Goal: Task Accomplishment & Management: Use online tool/utility

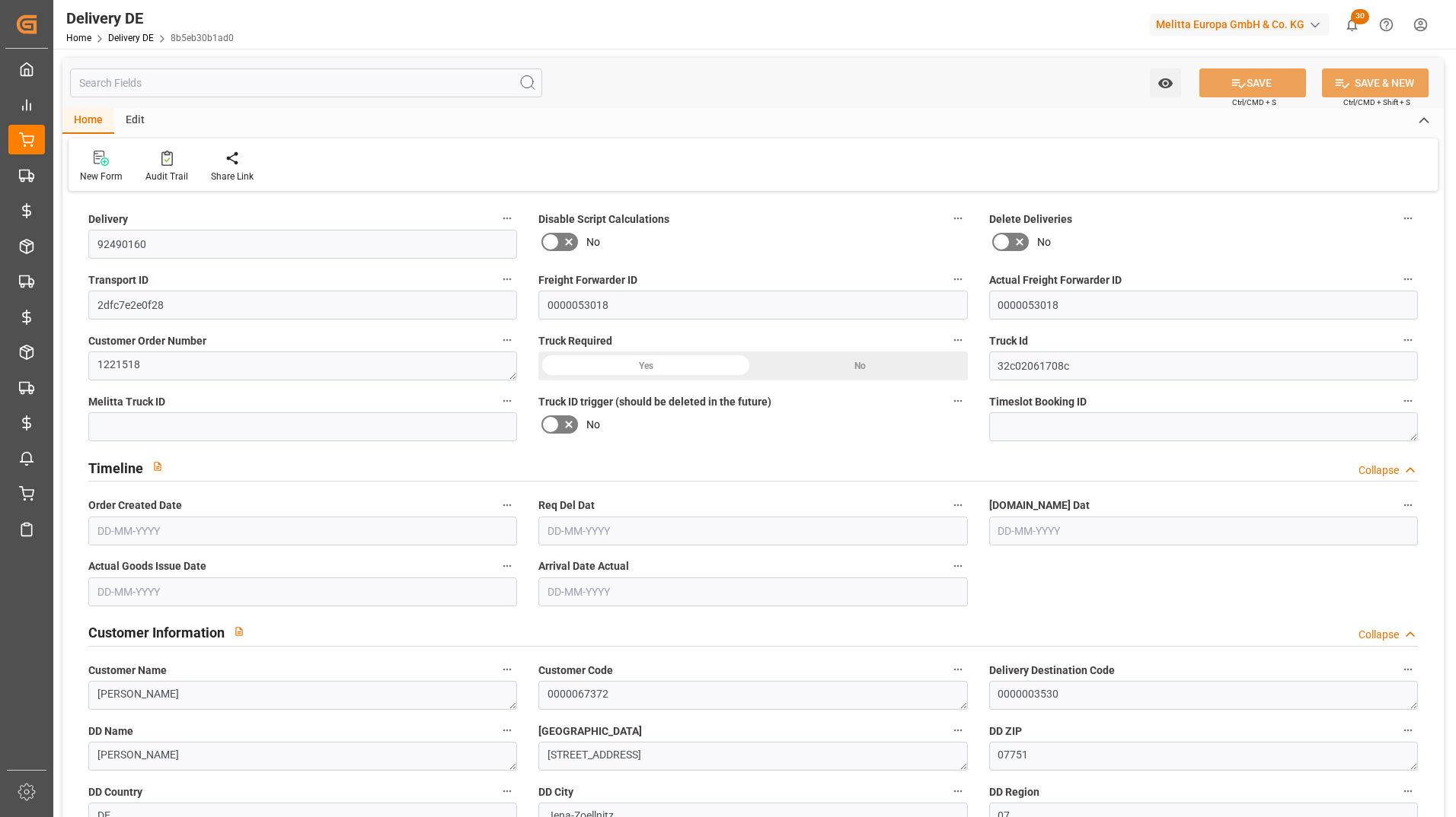
type input "1"
type input "192.502"
type input "234.851"
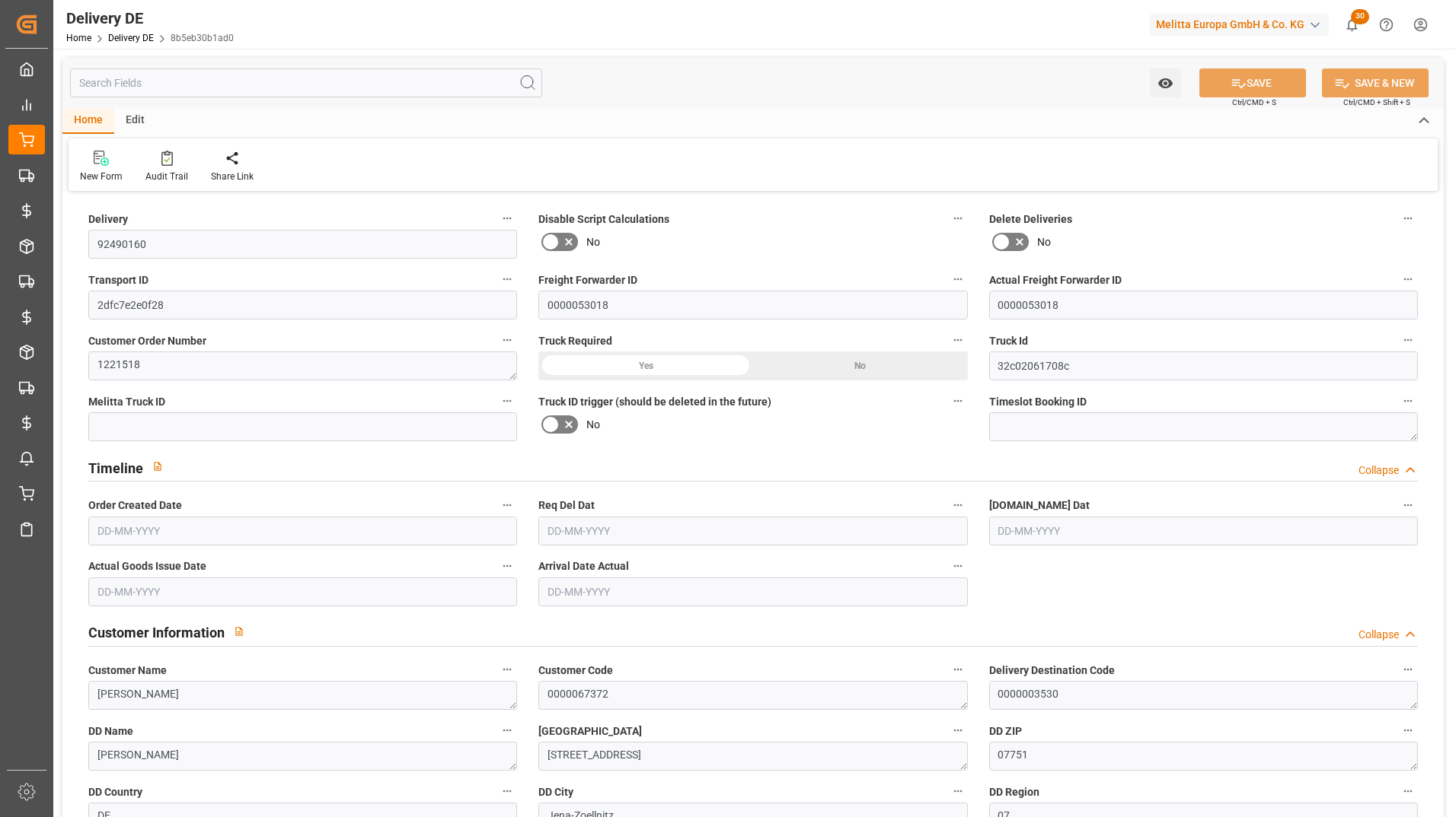
type input "713.035"
type input "06-02-2025"
type input "11-02-2025"
type input "10-02-2025"
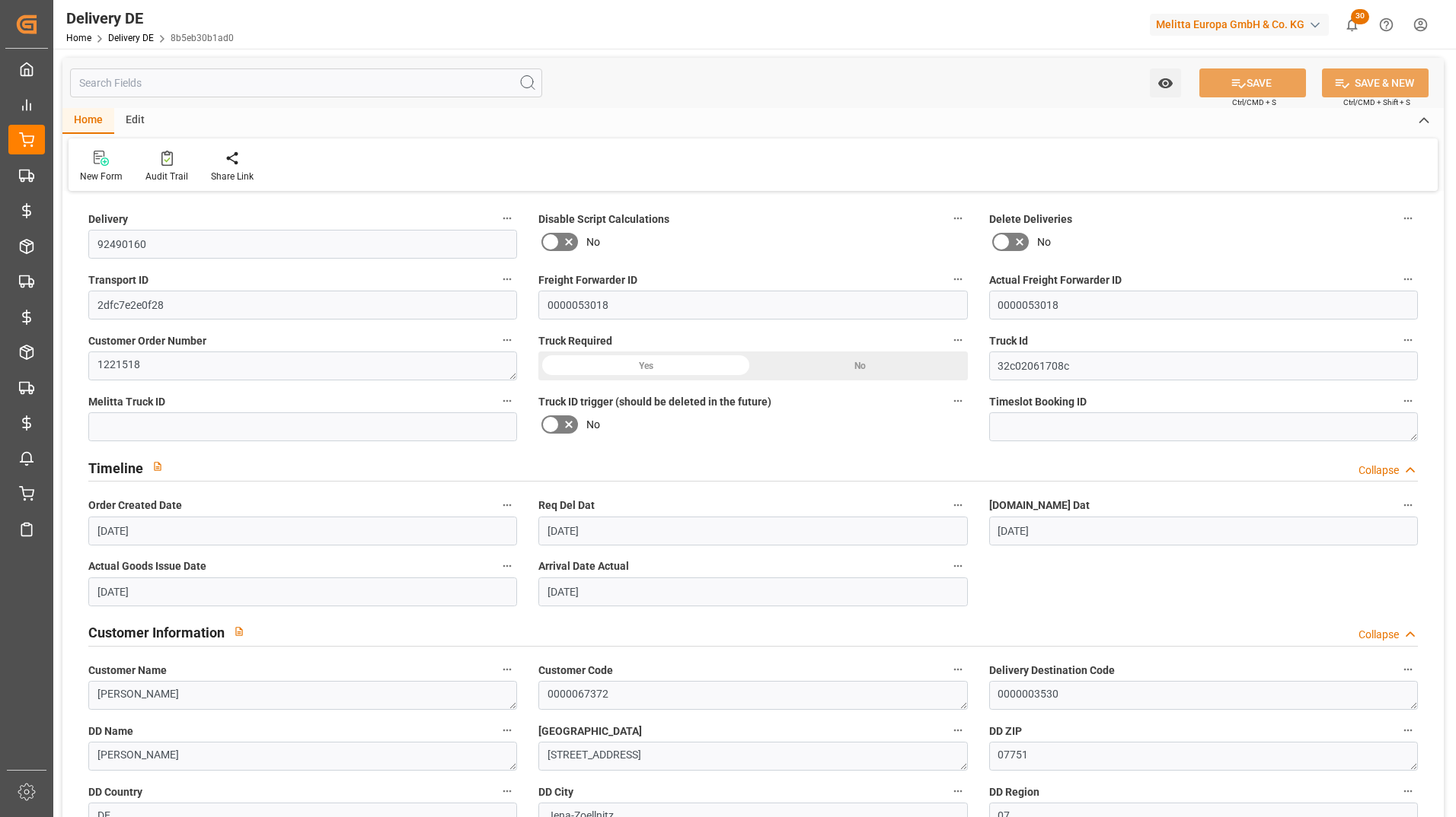
type input "12-02-2025"
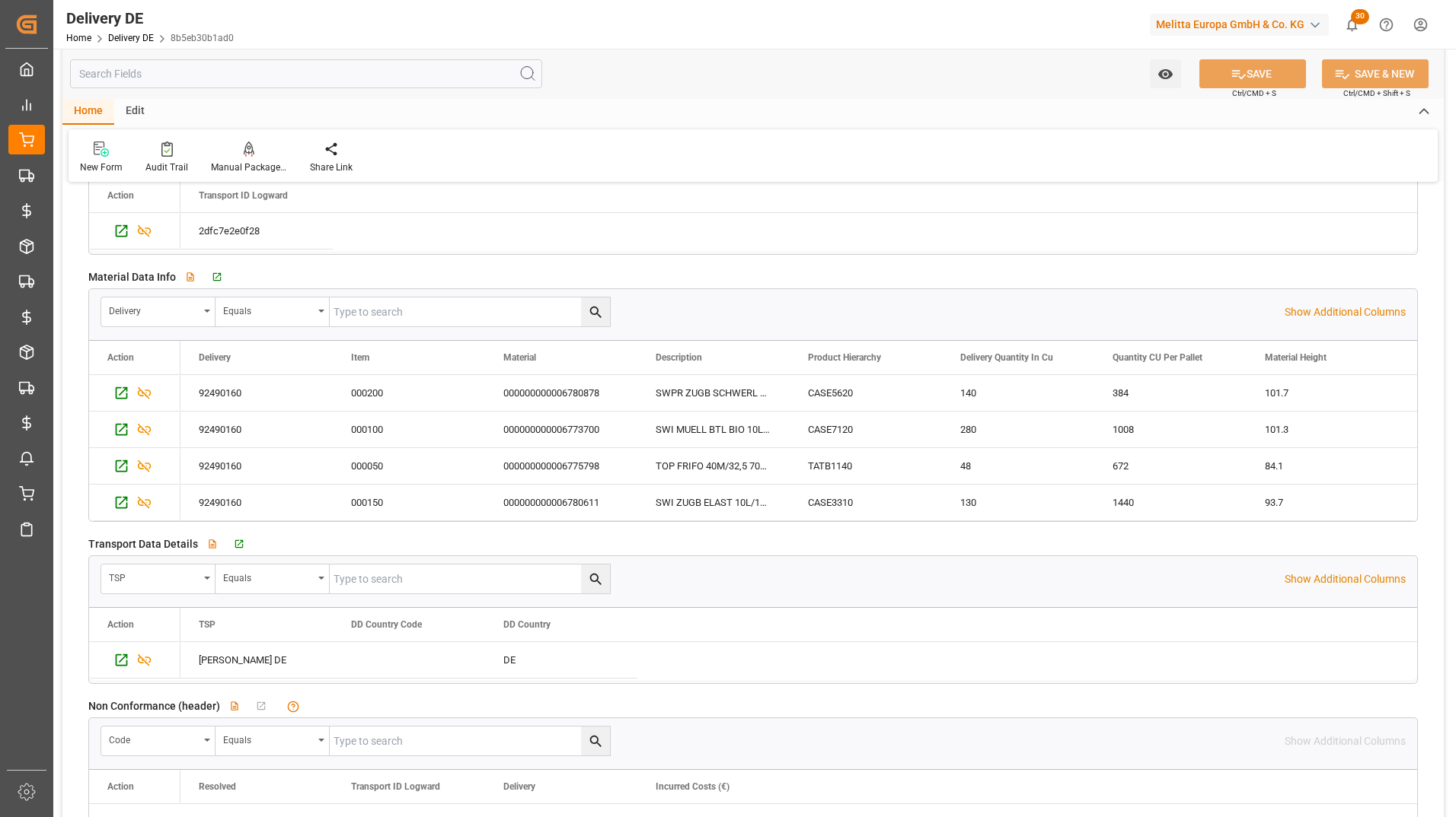
scroll to position [2435, 0]
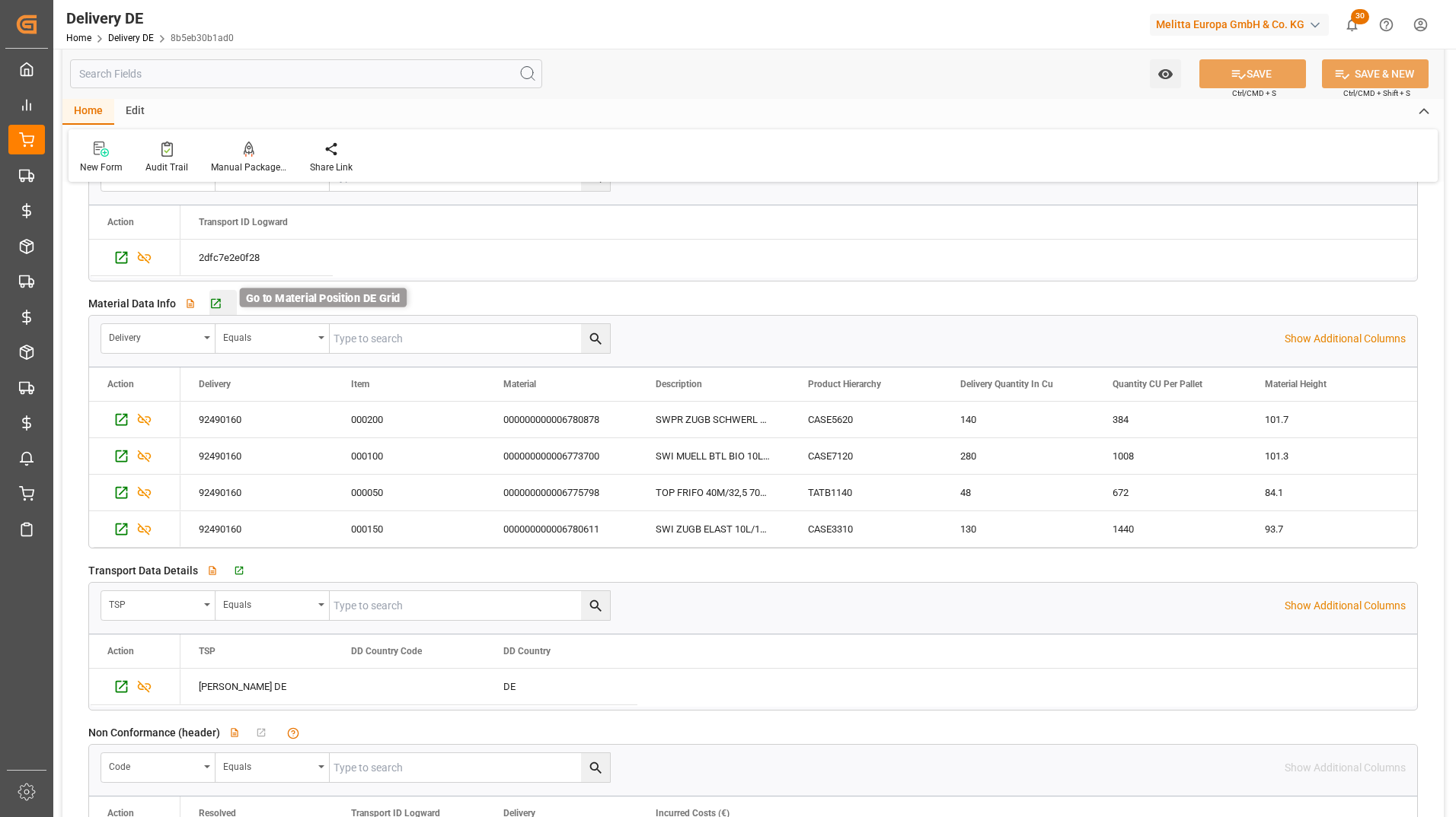
click at [218, 297] on icon "button" at bounding box center [215, 304] width 13 height 13
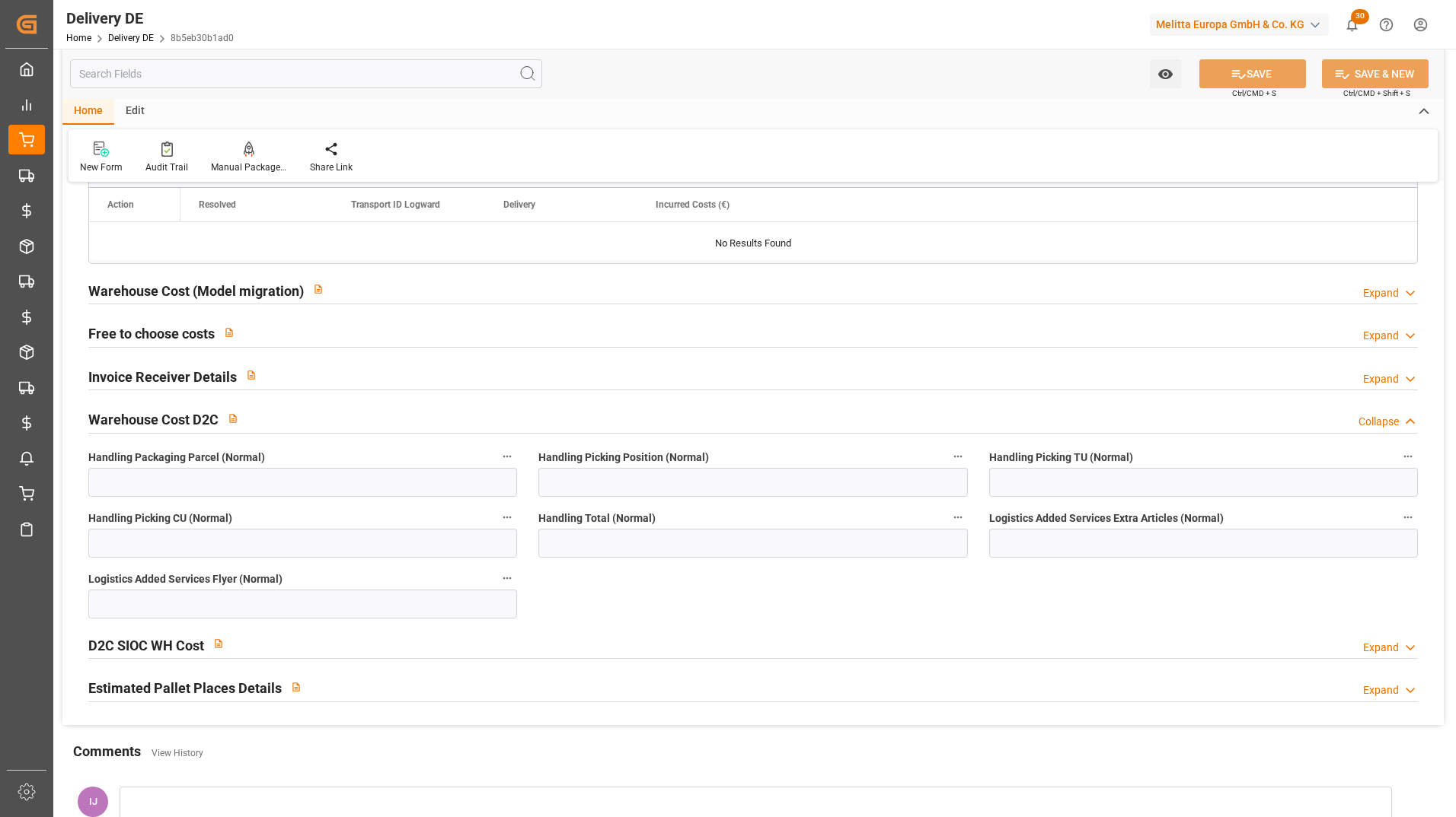
scroll to position [3120, 0]
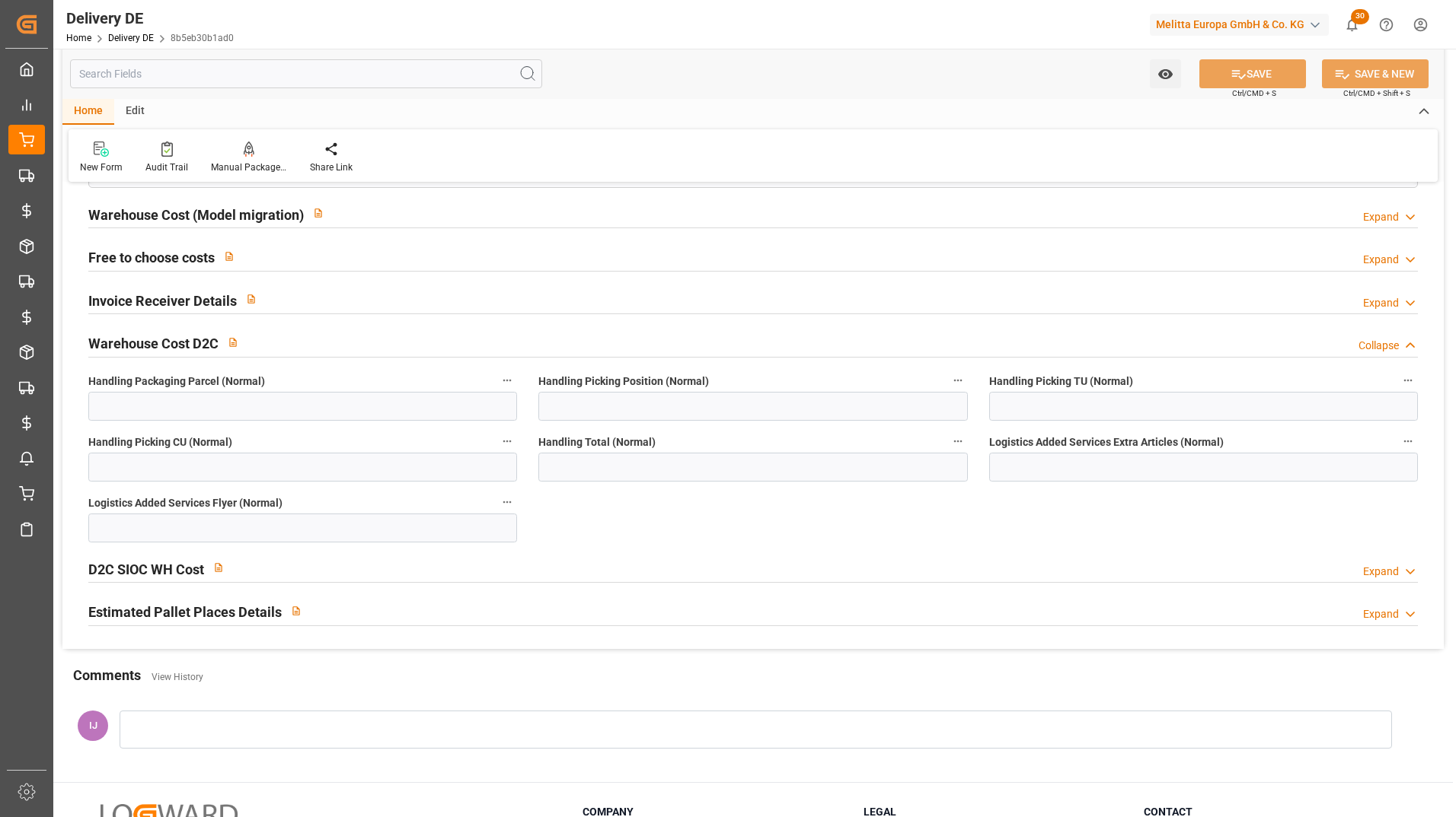
click at [152, 344] on h2 "Warehouse Cost D2C" at bounding box center [153, 343] width 130 height 20
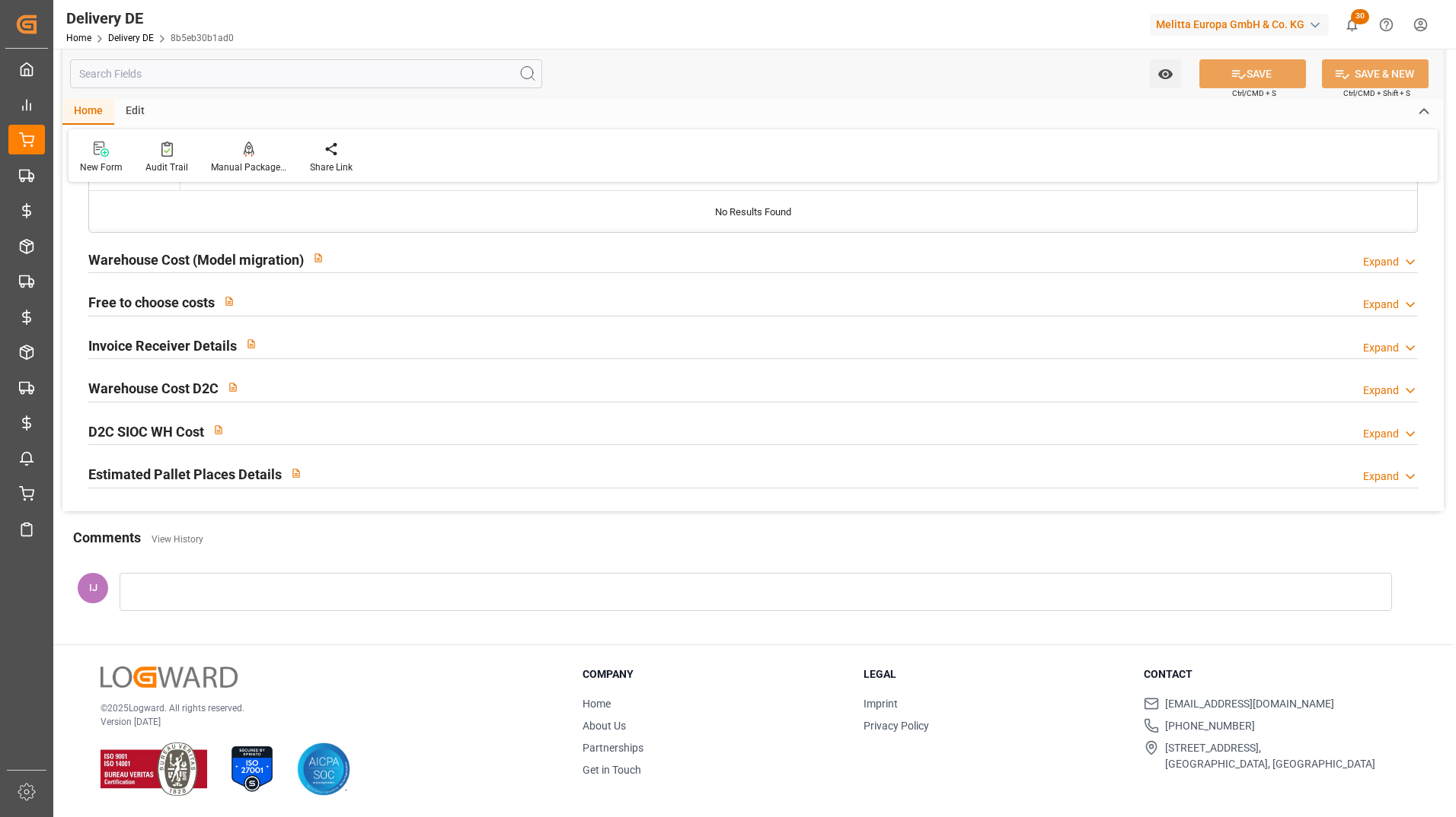
scroll to position [3075, 0]
click at [175, 258] on h2 "Warehouse Cost (Model migration)" at bounding box center [196, 259] width 215 height 20
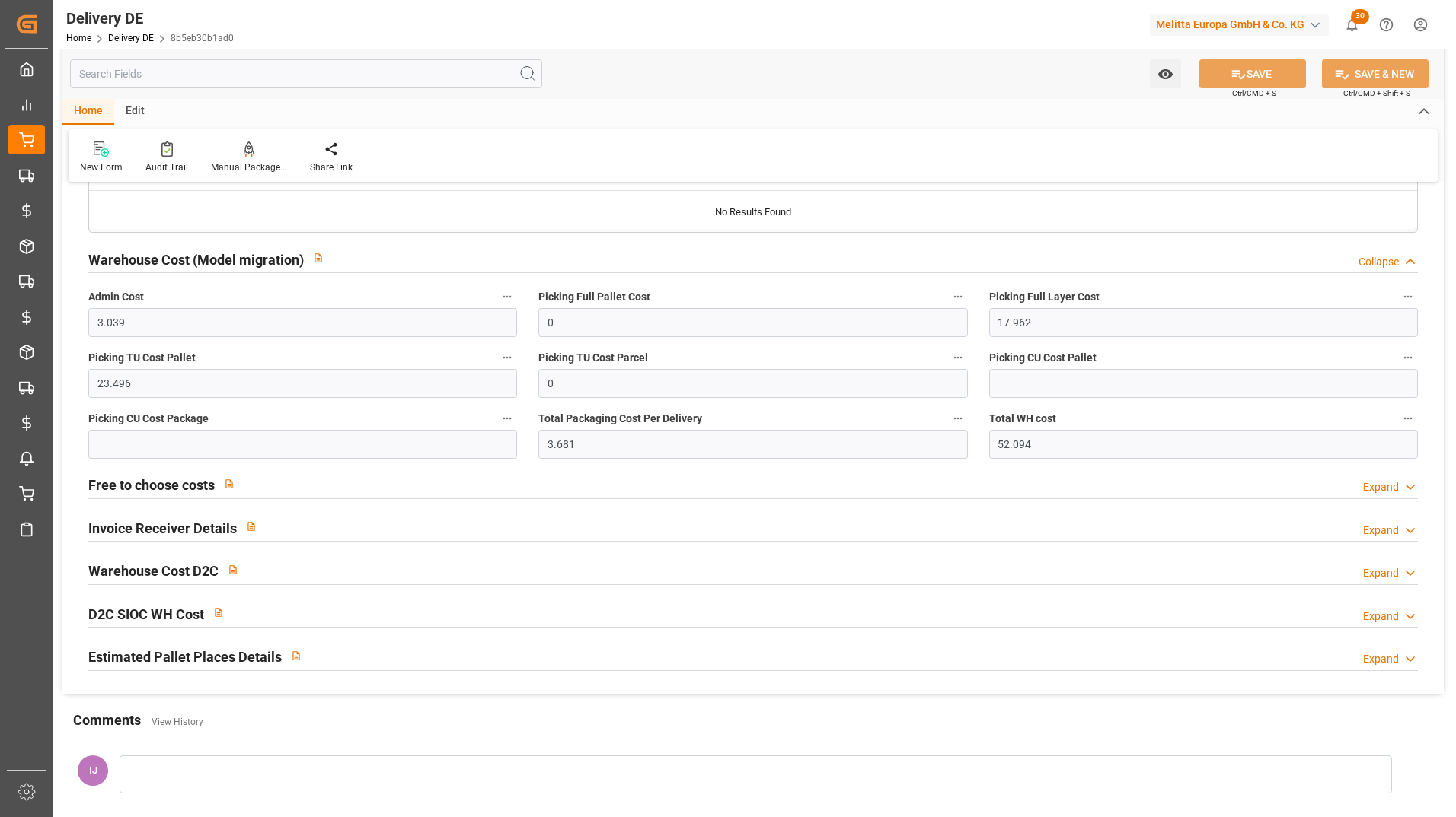
scroll to position [3120, 0]
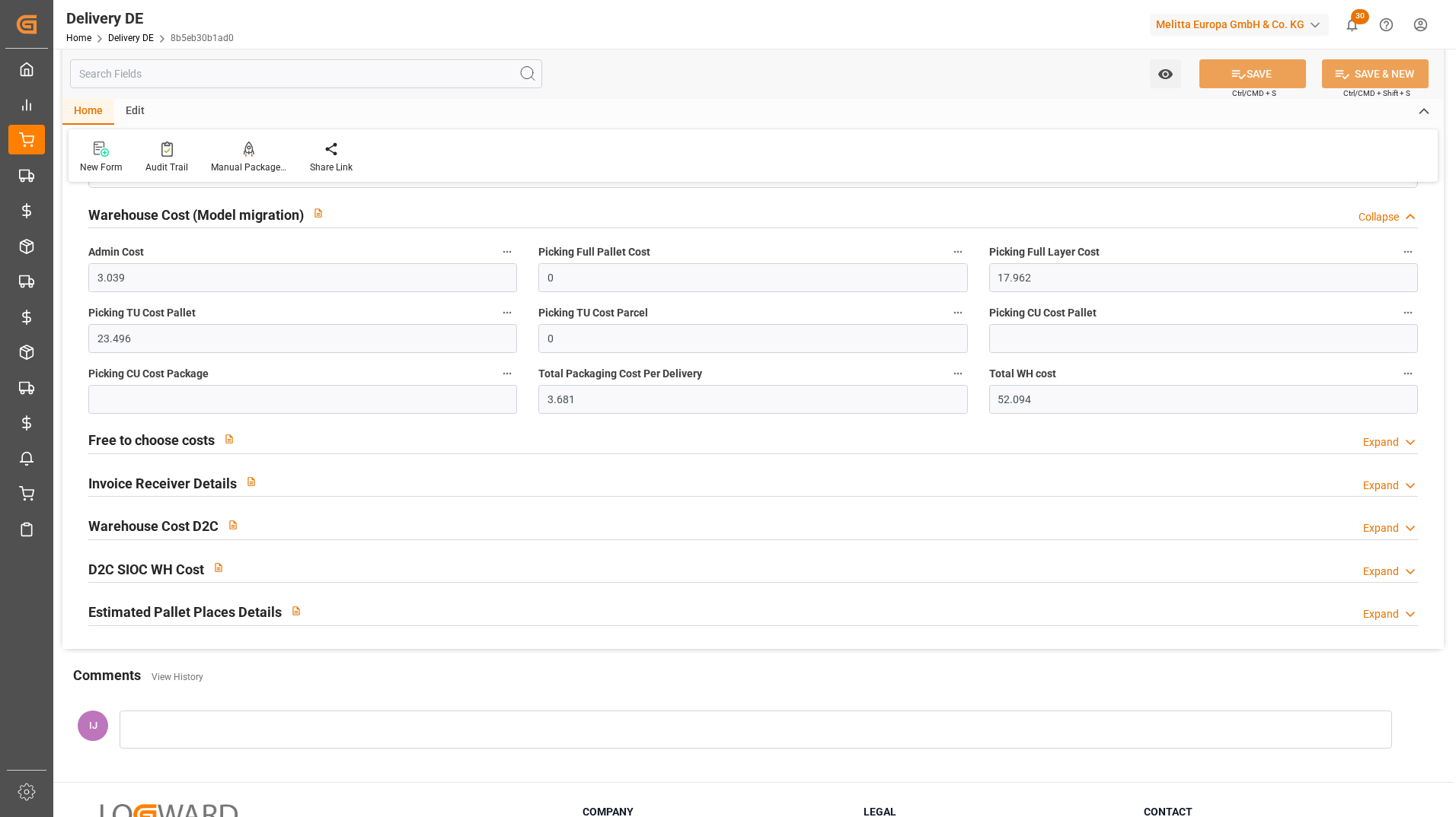
click at [1416, 29] on html "Created by potrace 1.15, written by Peter Selinger 2001-2017 Created by potrace…" at bounding box center [728, 408] width 1456 height 817
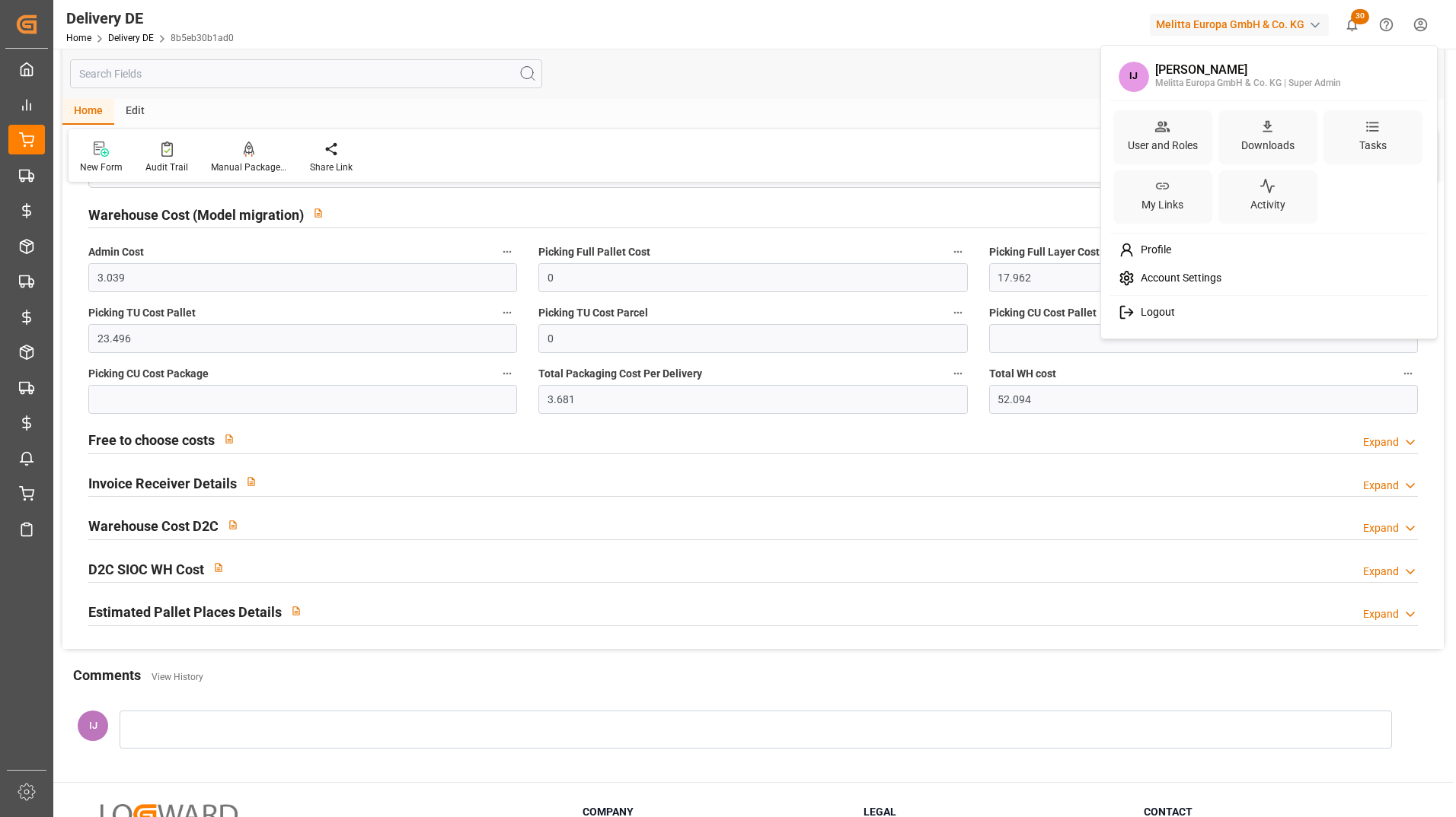
click at [32, 192] on html "Created by potrace 1.15, written by Peter Selinger 2001-2017 Created by potrace…" at bounding box center [728, 408] width 1456 height 817
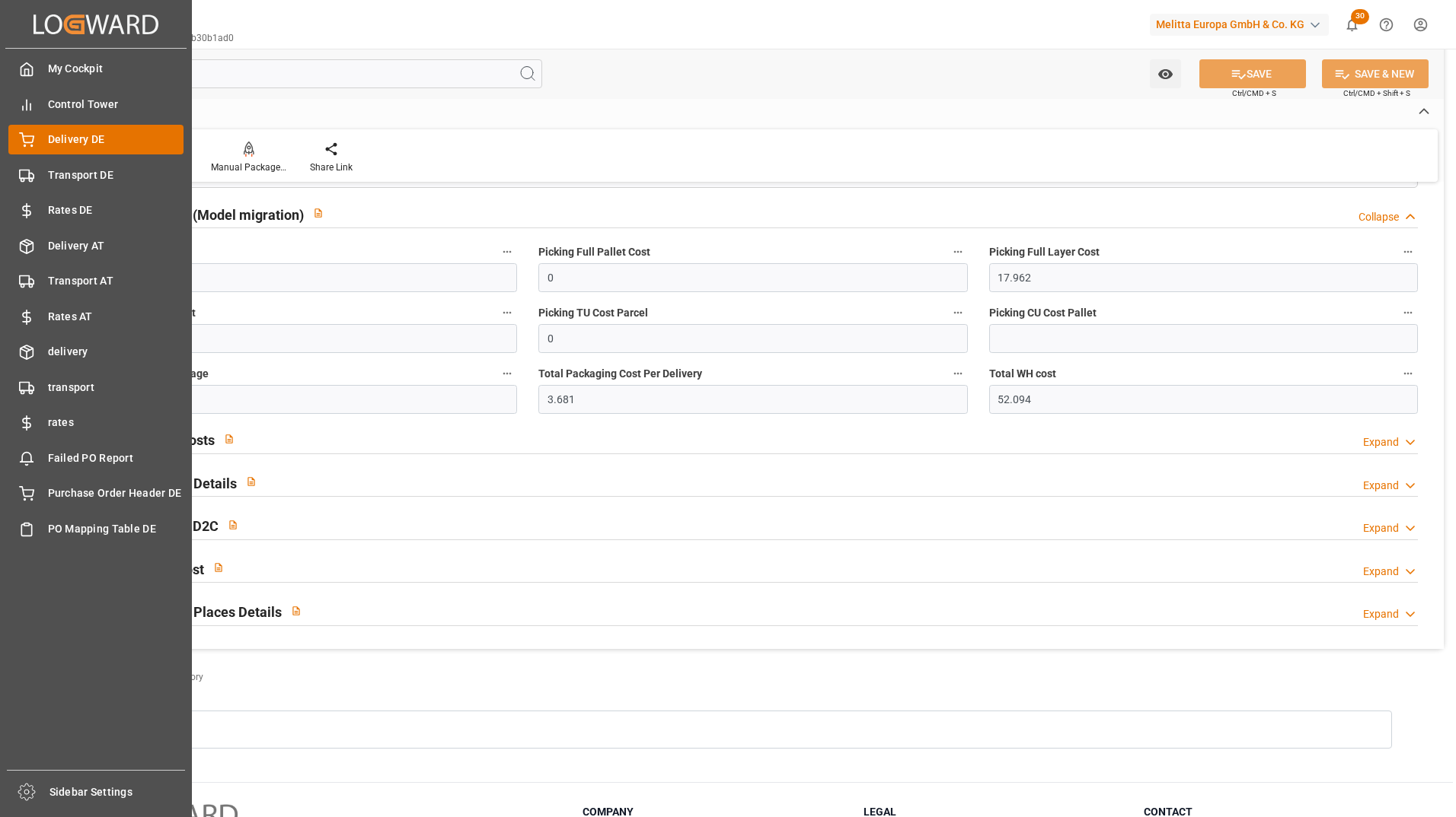
click at [76, 140] on span "Delivery DE" at bounding box center [116, 140] width 136 height 16
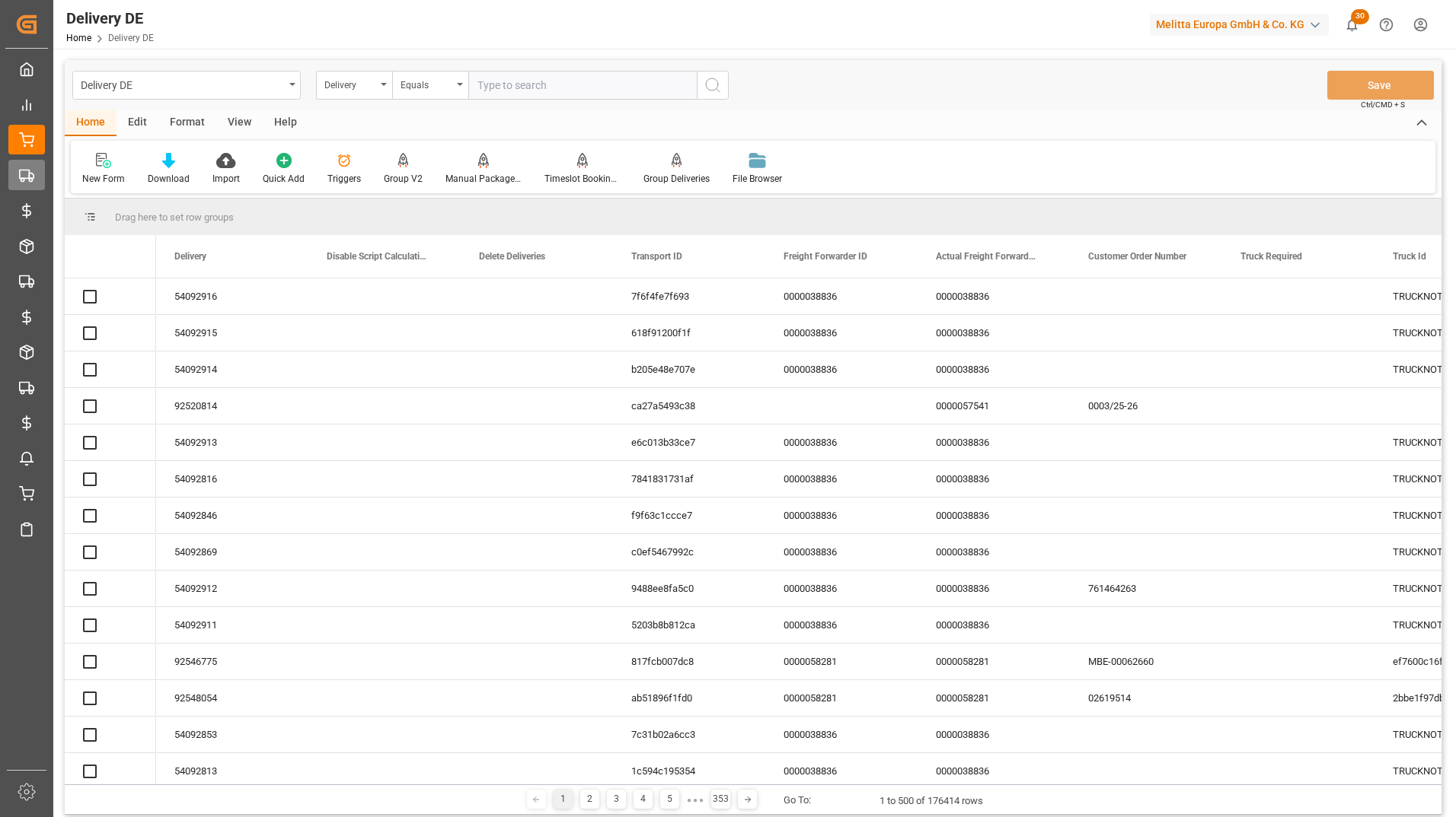
click at [35, 177] on div "Transport DE Transport DE" at bounding box center [26, 175] width 36 height 30
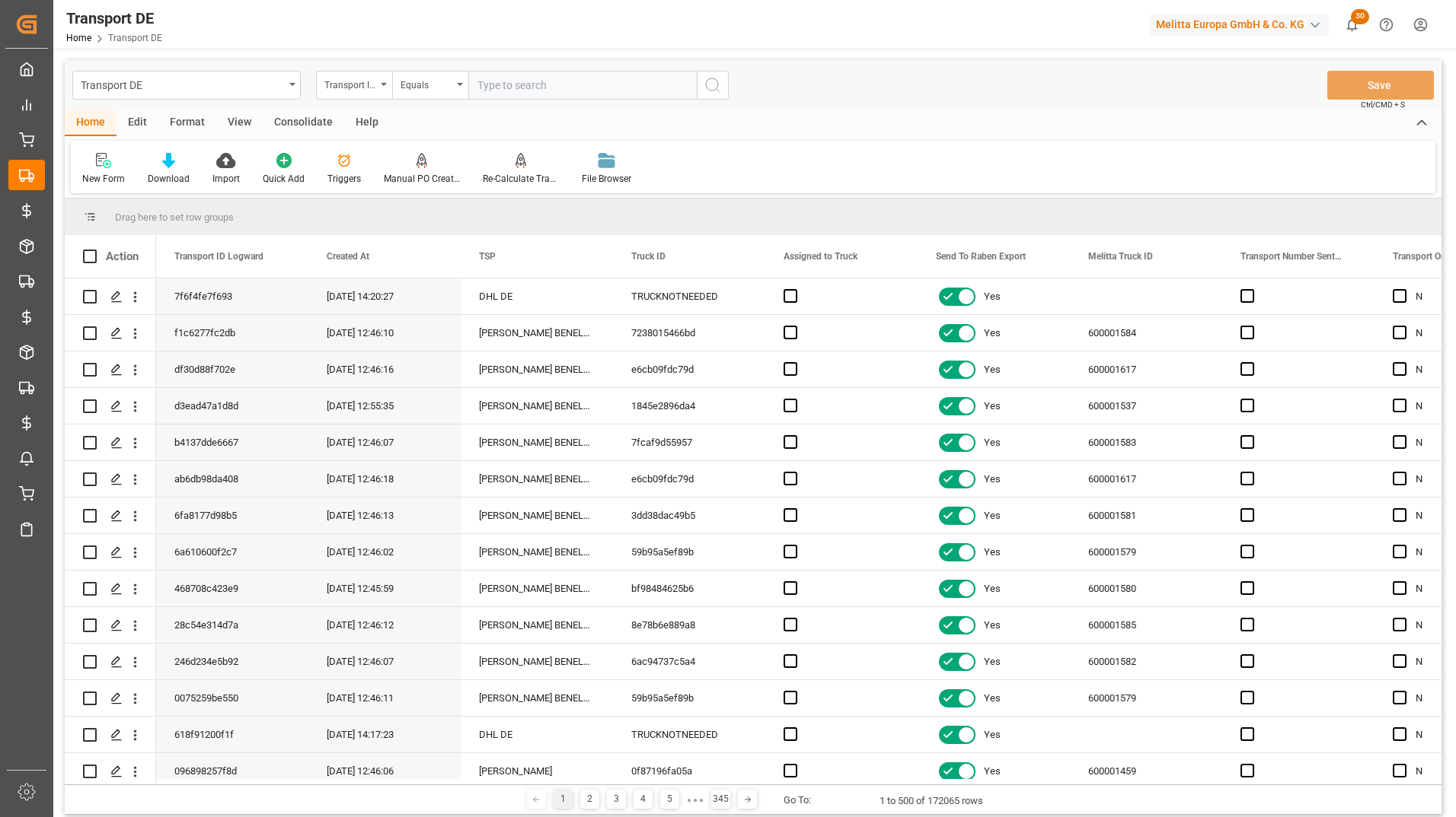
click at [142, 124] on div "Edit" at bounding box center [137, 123] width 42 height 26
click at [314, 158] on icon at bounding box center [310, 160] width 15 height 15
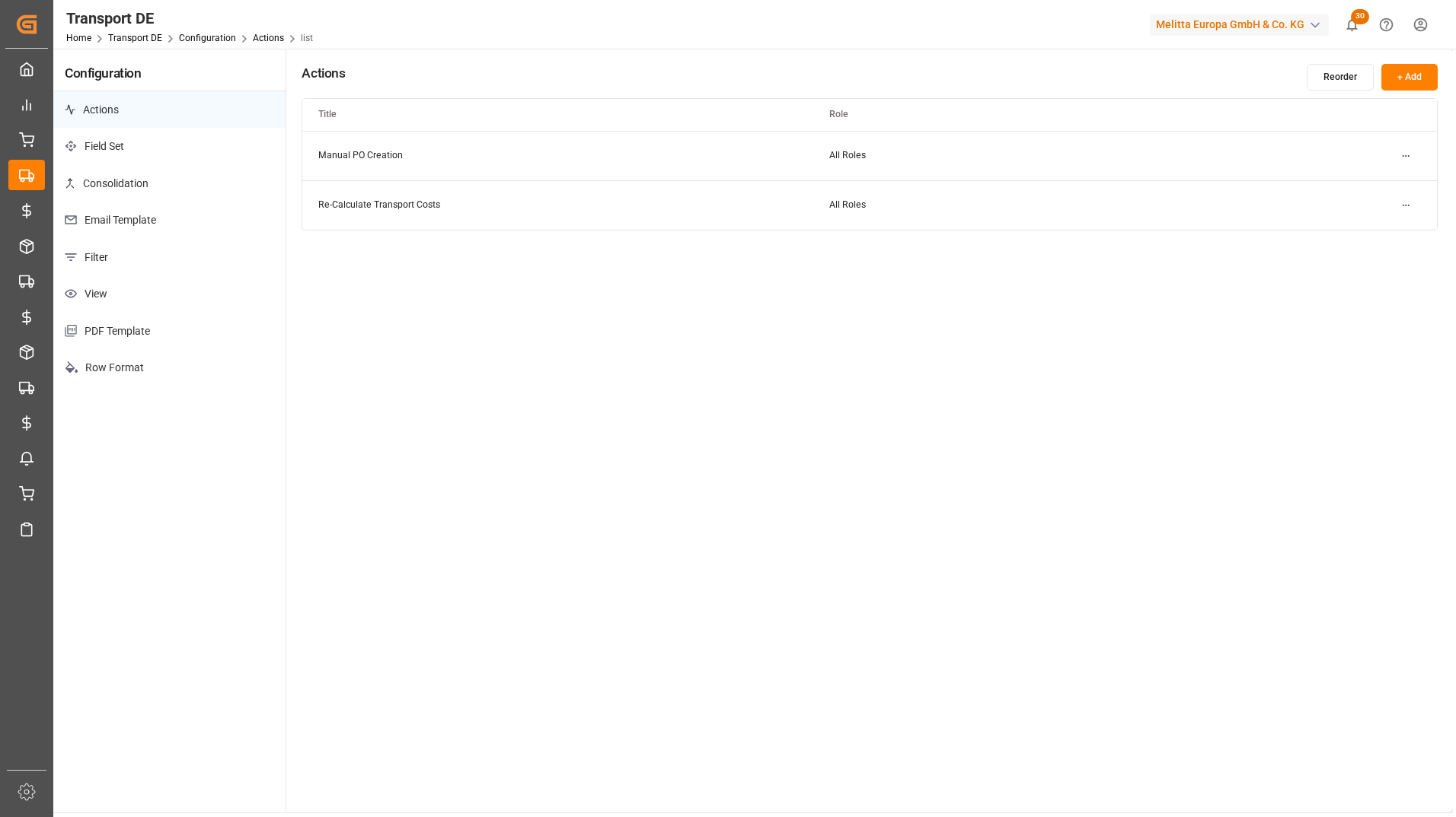
click at [145, 268] on p "Filter" at bounding box center [169, 258] width 232 height 37
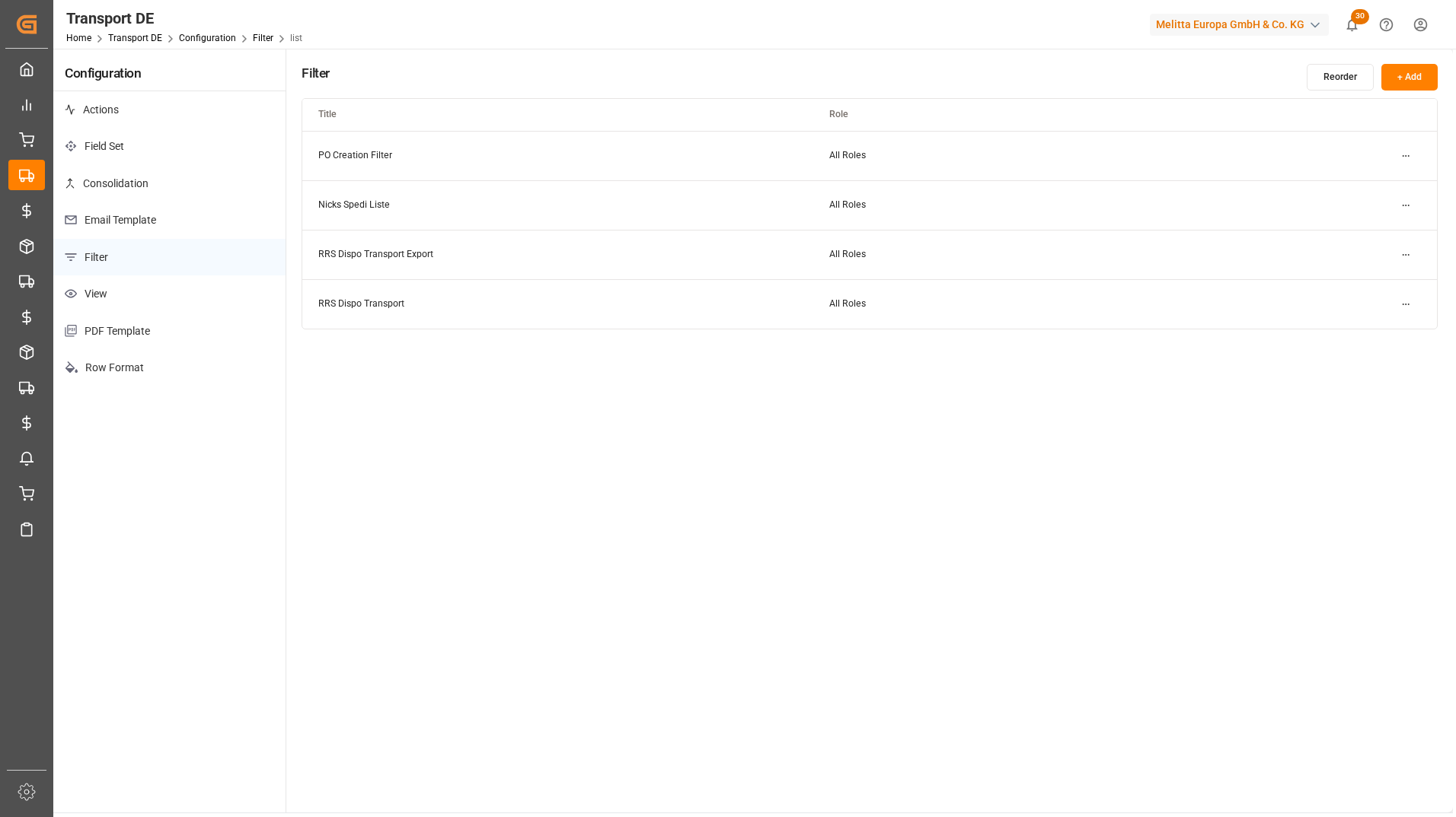
click at [136, 290] on p "View" at bounding box center [169, 294] width 232 height 37
click at [1402, 154] on html "Created by potrace 1.15, written by Peter Selinger 2001-2017 Created by potrace…" at bounding box center [728, 408] width 1456 height 817
click at [1382, 181] on div "Edit" at bounding box center [1378, 187] width 79 height 21
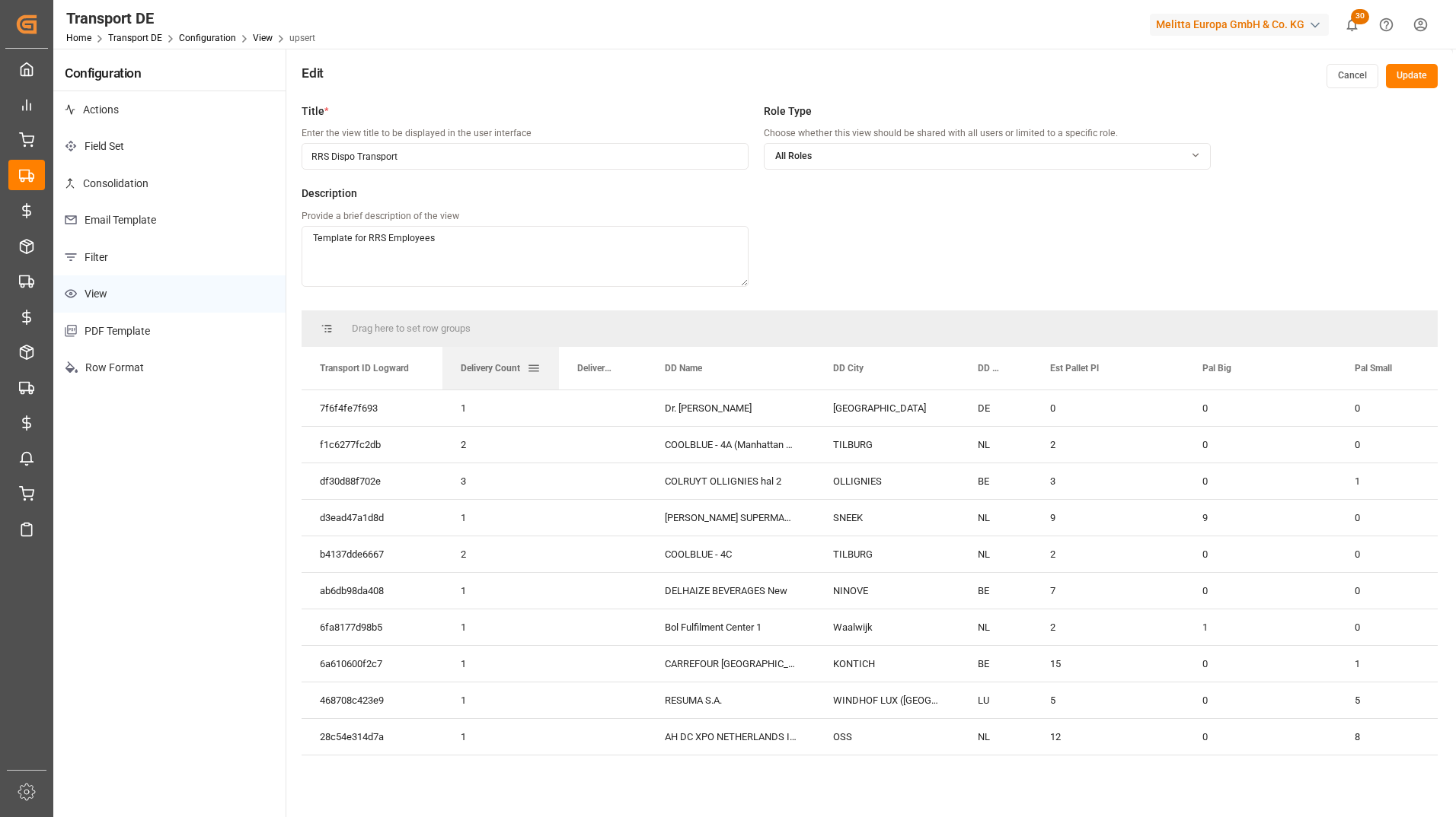
drag, startPoint x: 593, startPoint y: 370, endPoint x: 557, endPoint y: 375, distance: 36.3
click at [557, 375] on div at bounding box center [559, 368] width 6 height 42
drag, startPoint x: 593, startPoint y: 366, endPoint x: 546, endPoint y: 377, distance: 48.3
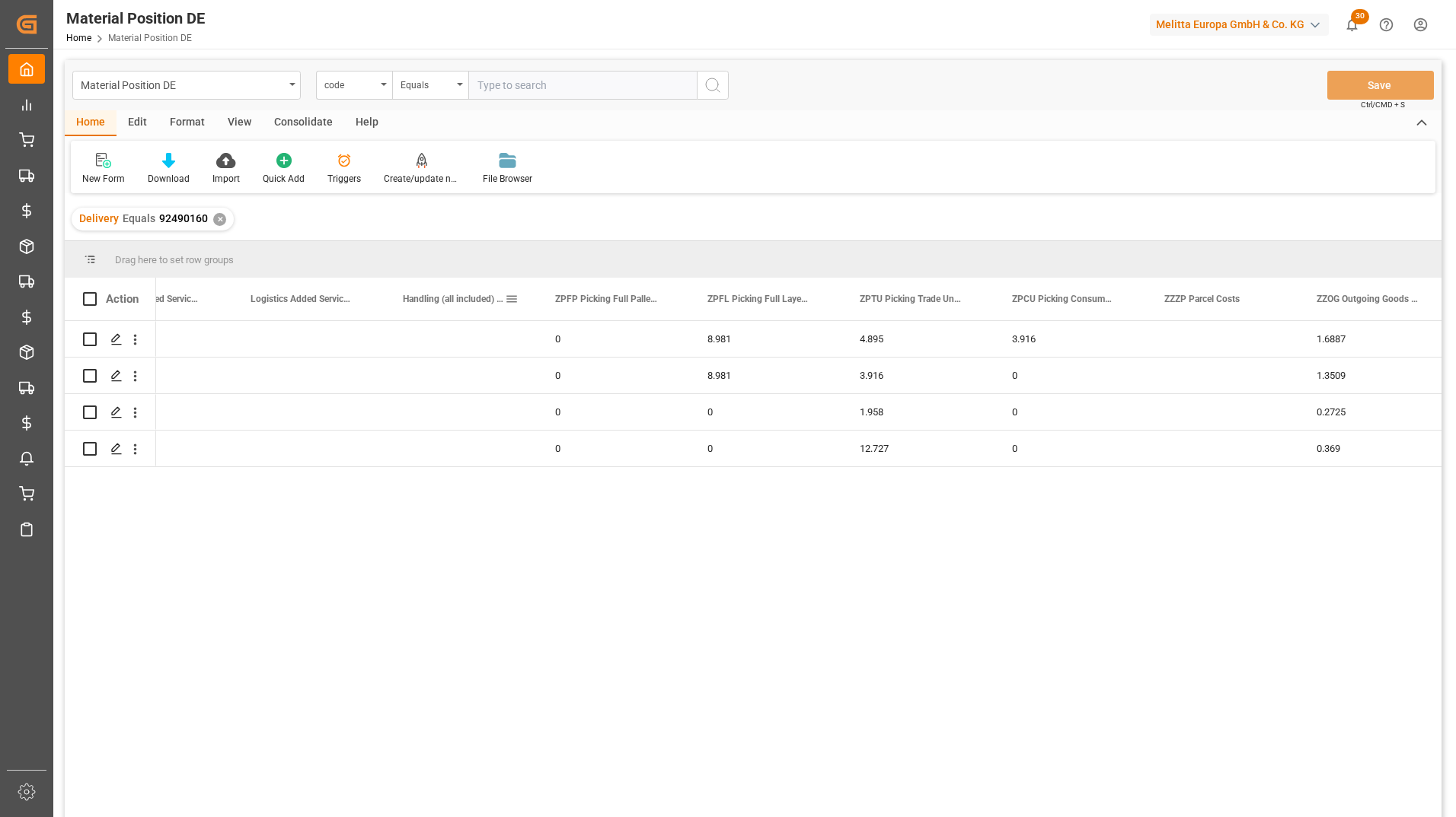
click at [513, 302] on span at bounding box center [511, 298] width 13 height 13
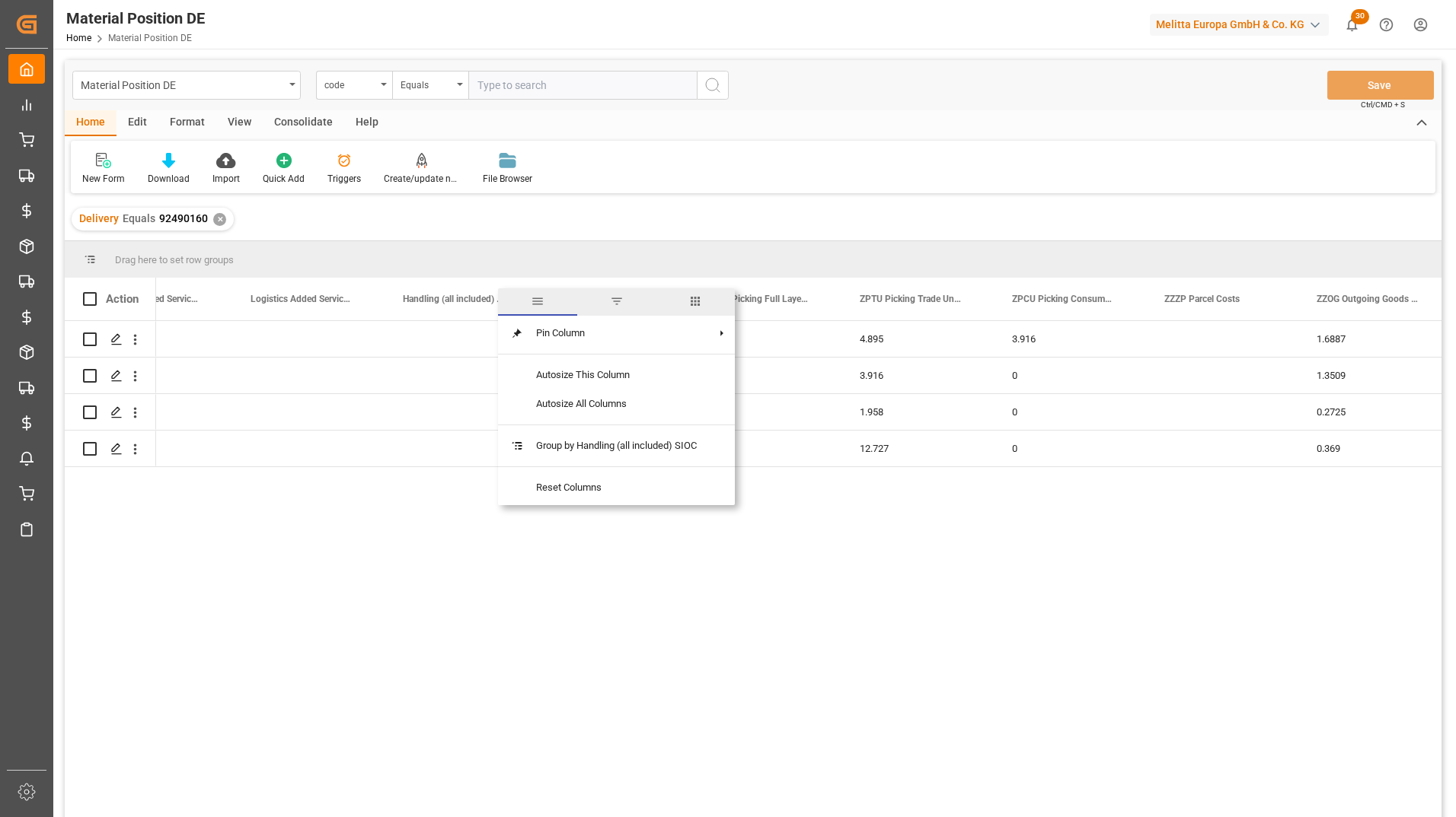
click at [711, 306] on span "columns" at bounding box center [694, 302] width 79 height 27
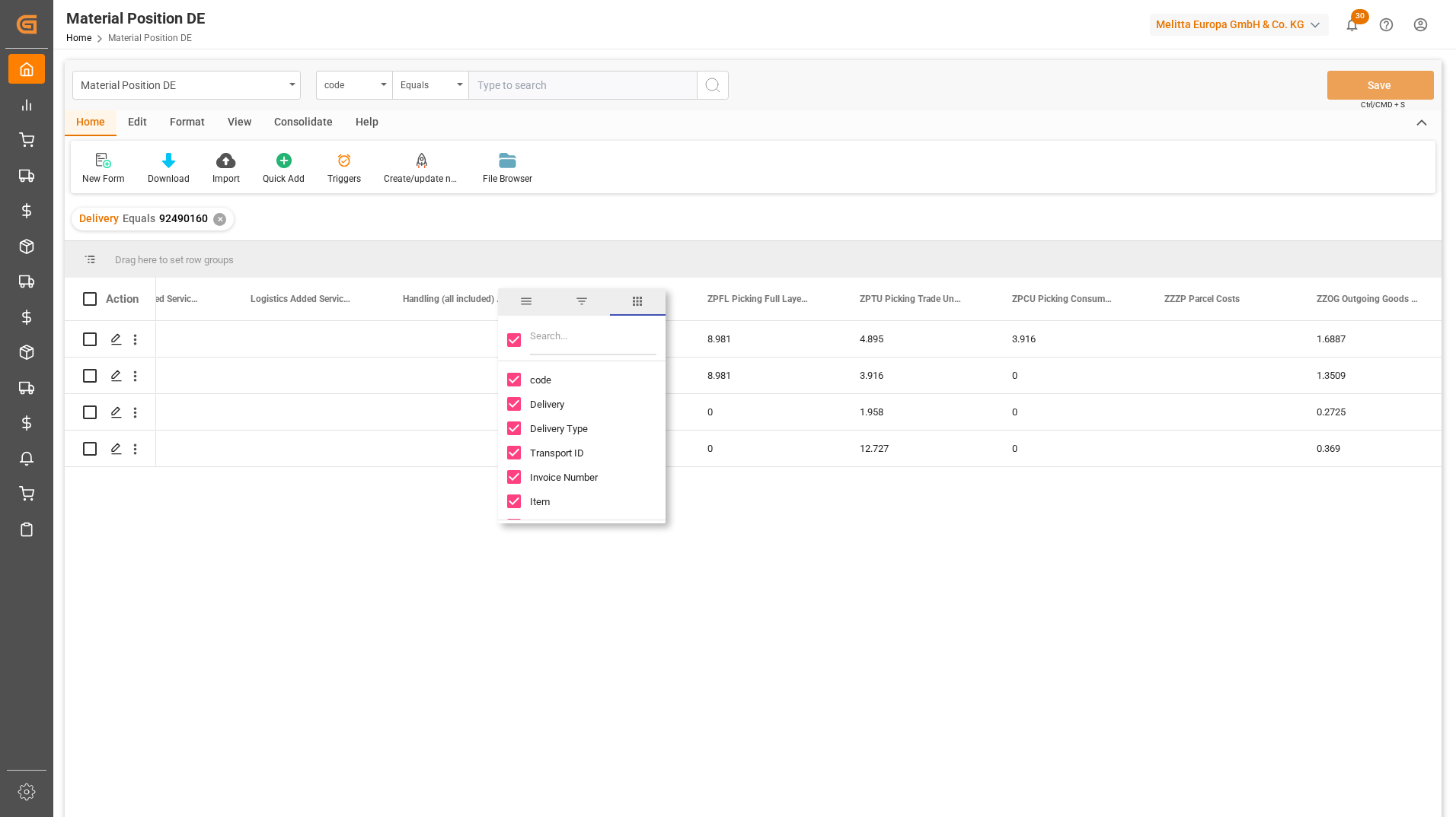
click at [510, 330] on div at bounding box center [581, 340] width 167 height 42
click at [515, 340] on input "Toggle Select All Columns" at bounding box center [514, 340] width 13 height 13
checkbox input "false"
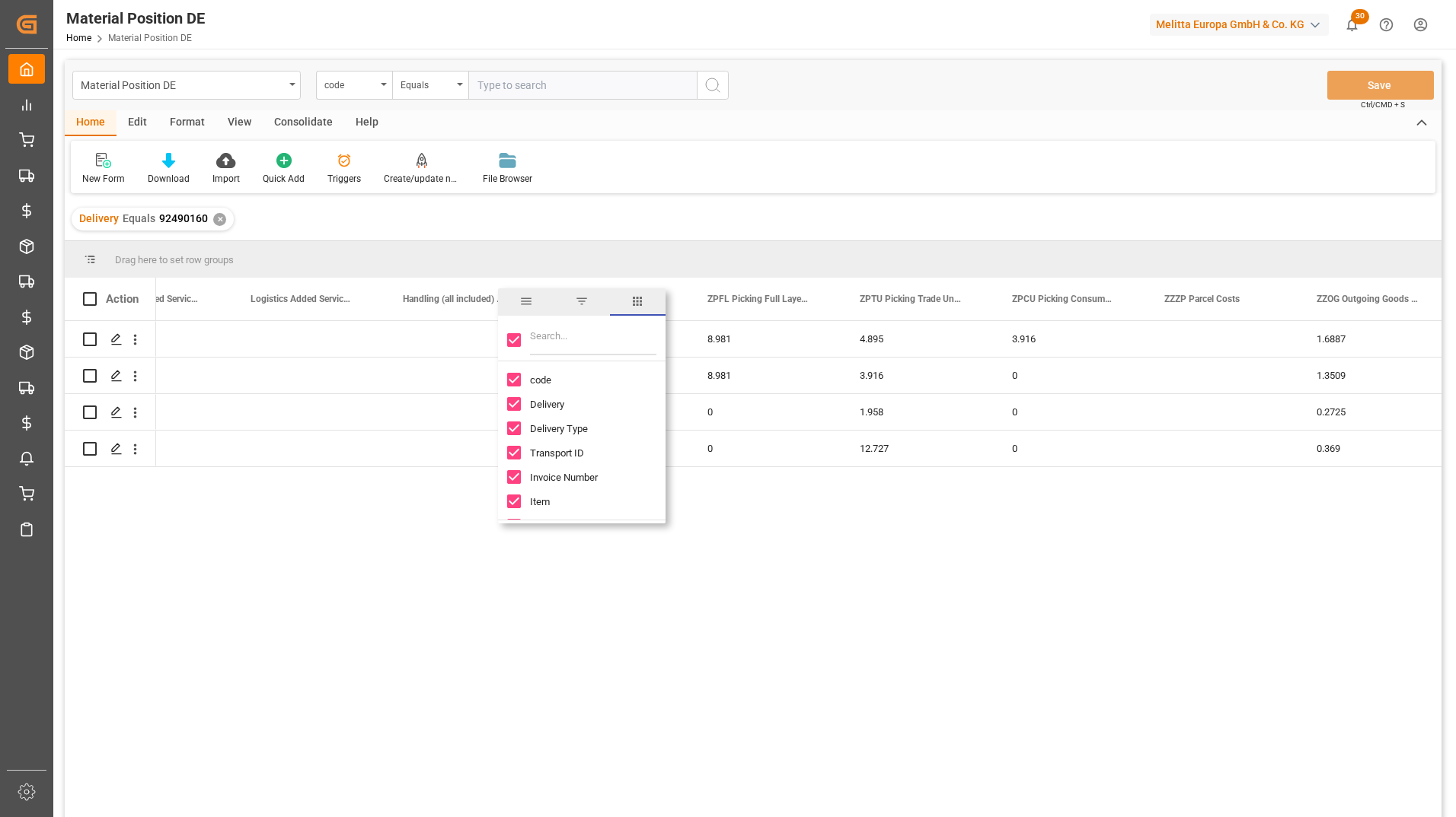
checkbox input "false"
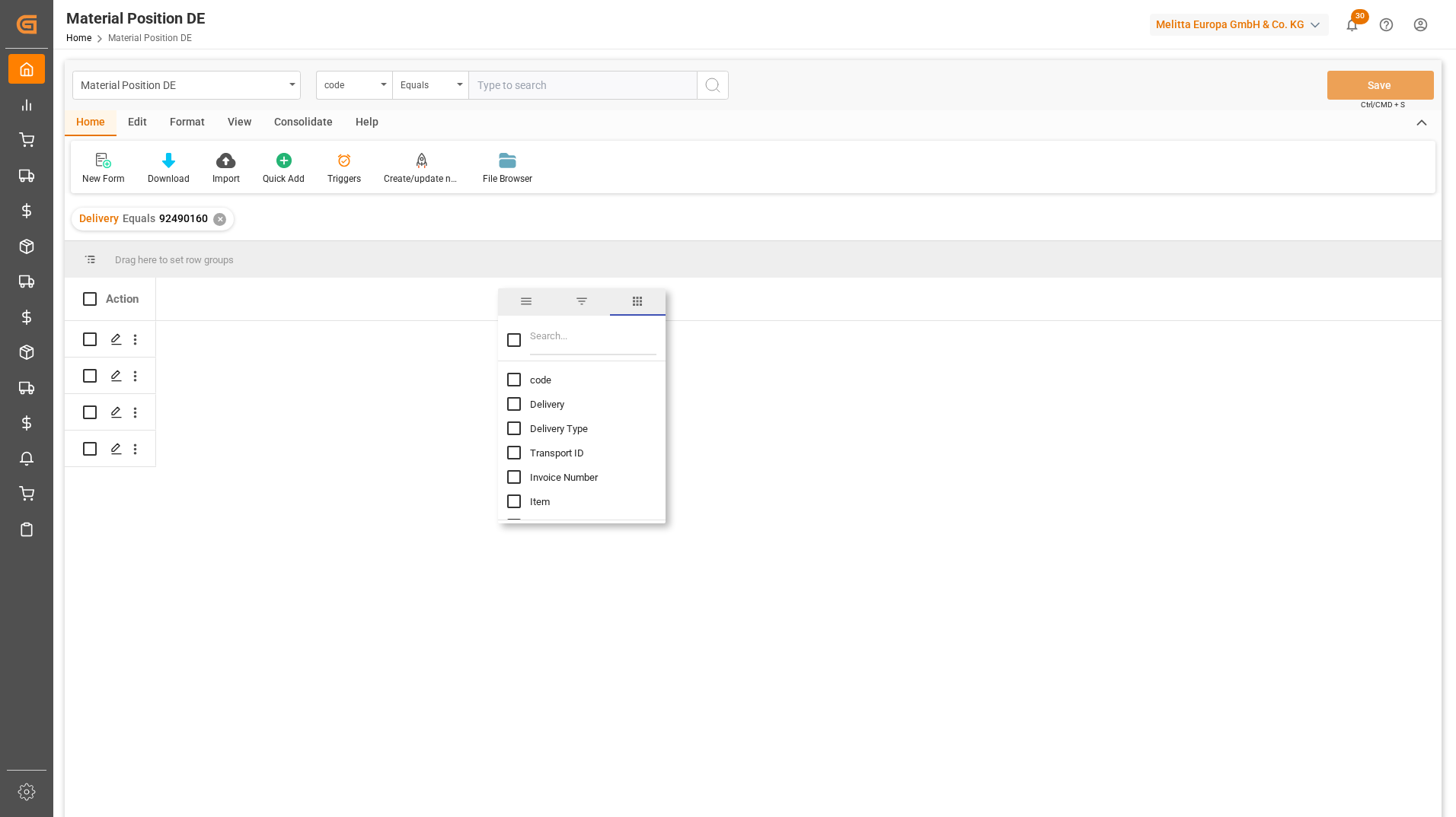
click at [510, 410] on input "Delivery column toggle visibility (hidden)" at bounding box center [514, 404] width 13 height 13
checkbox input "true"
checkbox input "false"
click at [511, 454] on input "Material column toggle visibility (hidden)" at bounding box center [514, 449] width 13 height 13
checkbox input "true"
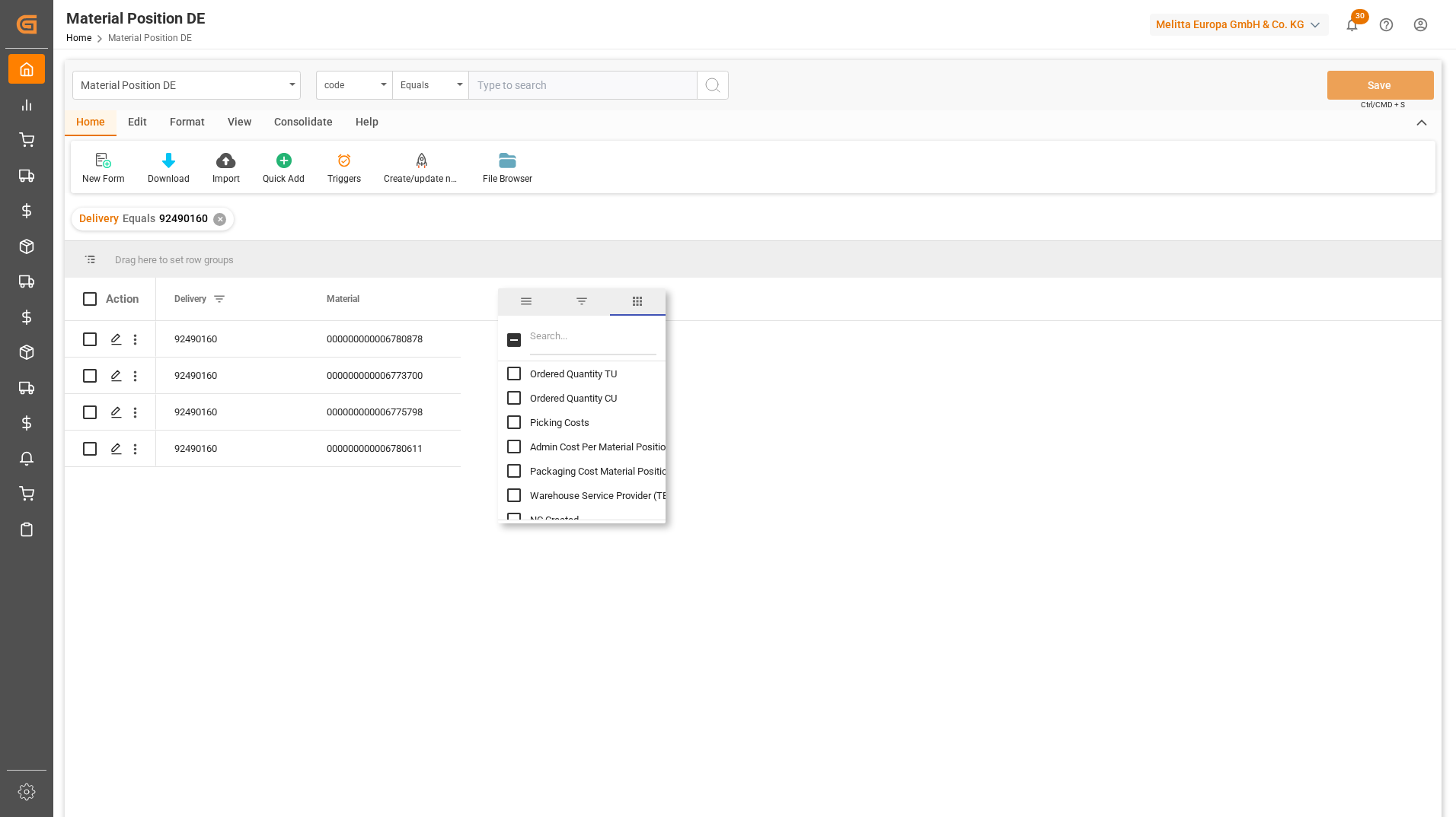
click at [515, 426] on input "Picking Costs column toggle visibility (hidden)" at bounding box center [514, 421] width 13 height 13
checkbox input "true"
click at [512, 428] on input "ZPFP Picking Full Pallet Cost column toggle visibility (hidden)" at bounding box center [514, 428] width 13 height 13
checkbox input "true"
click at [517, 452] on input "ZPFL Picking Full Layer Costs column toggle visibility (hidden)" at bounding box center [514, 452] width 13 height 13
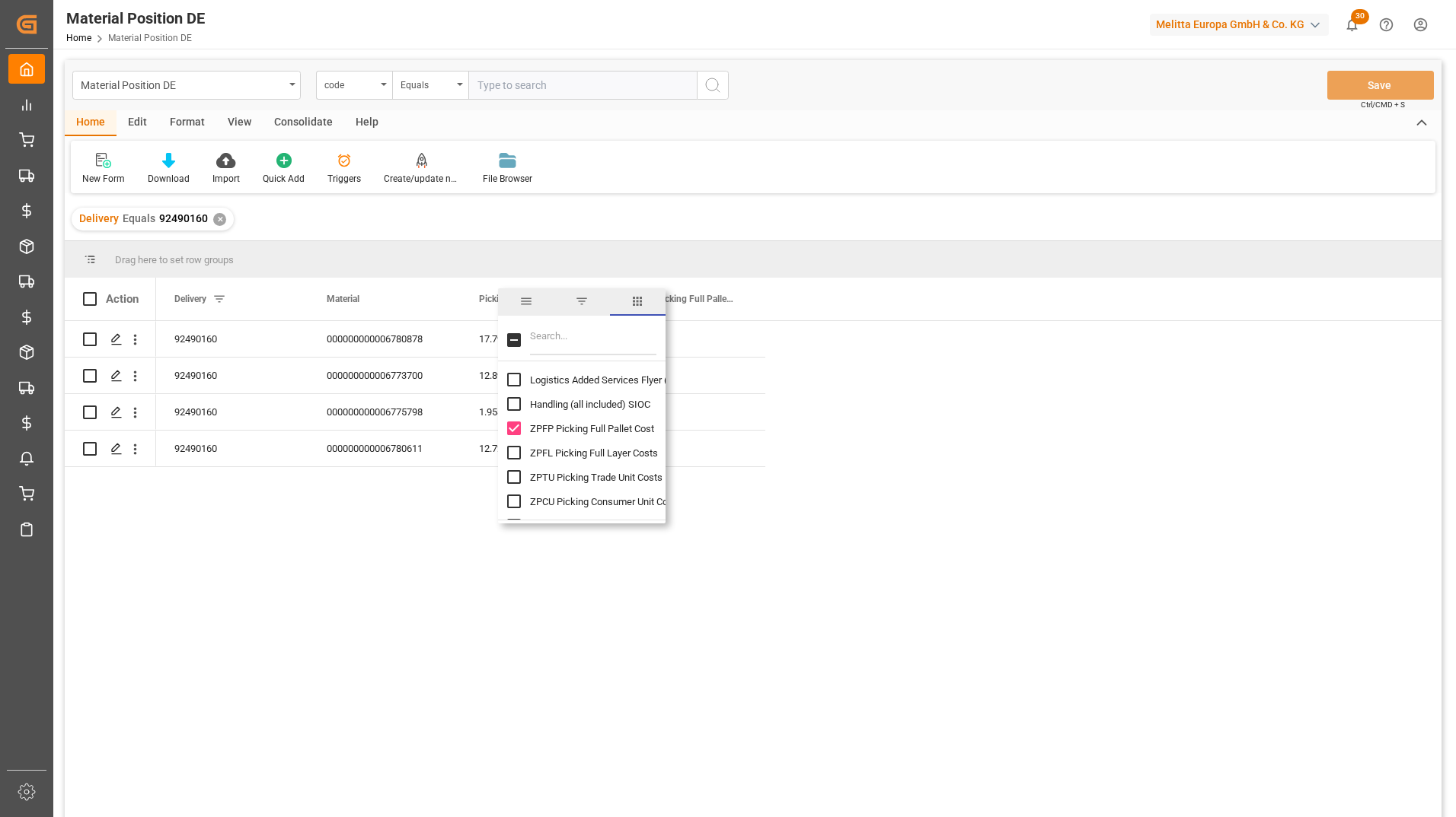
checkbox input "true"
click at [517, 480] on input "ZPTU Picking Trade Unit Costs column toggle visibility (hidden)" at bounding box center [514, 476] width 13 height 13
checkbox input "true"
click at [517, 428] on input "ZPCU Picking Consumer Unit Costs column toggle visibility (hidden)" at bounding box center [514, 425] width 13 height 13
checkbox input "true"
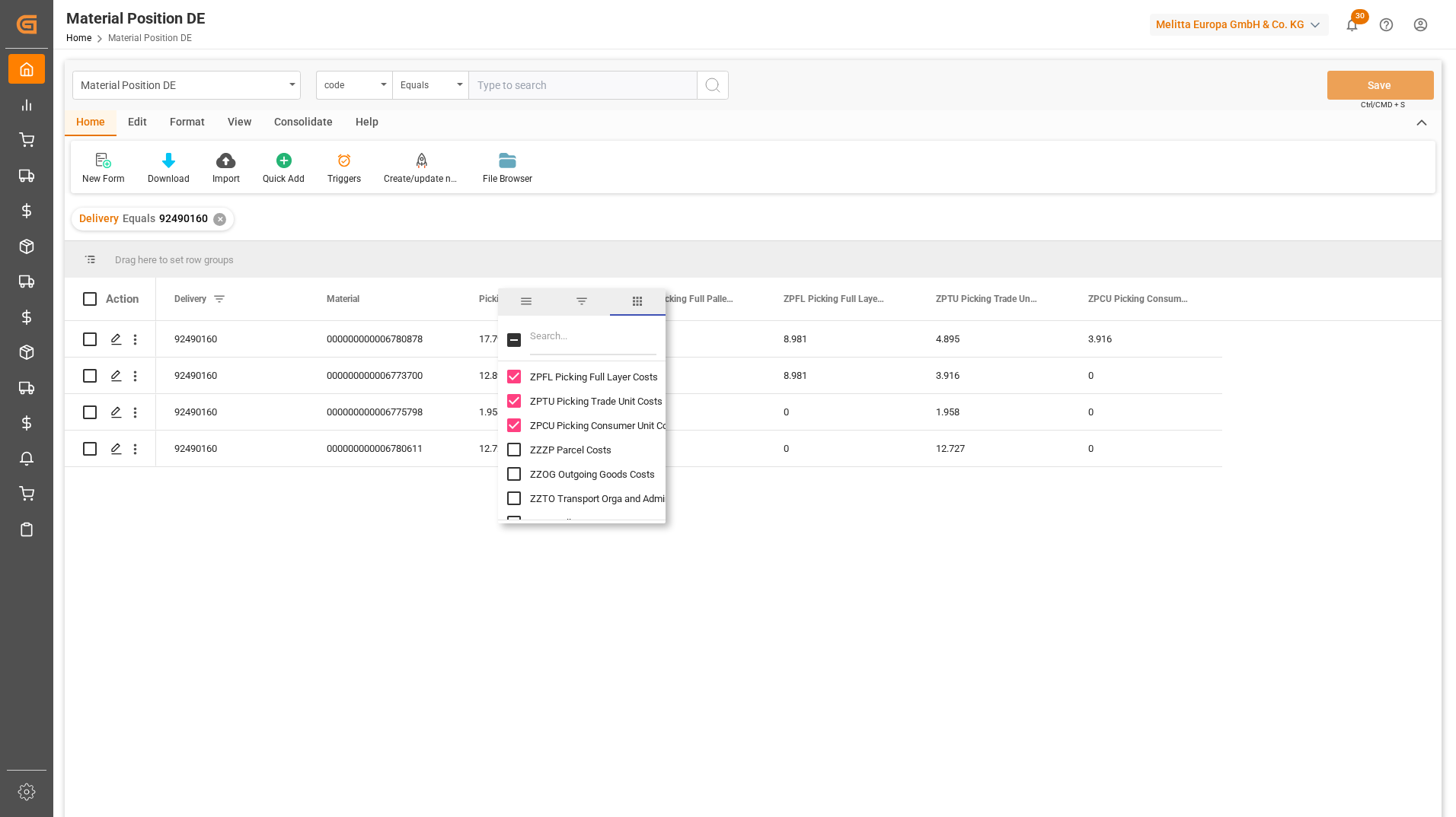
click at [514, 444] on input "ZZZP Parcel Costs column toggle visibility (hidden)" at bounding box center [514, 449] width 13 height 13
checkbox input "true"
click at [516, 469] on input "ZZOG Outgoing Goods Costs column toggle visibility (hidden)" at bounding box center [514, 474] width 13 height 13
checkbox input "true"
click at [516, 494] on input "ZZTO Transport Orga and Admin Costs column toggle visibility (hidden)" at bounding box center [514, 497] width 13 height 13
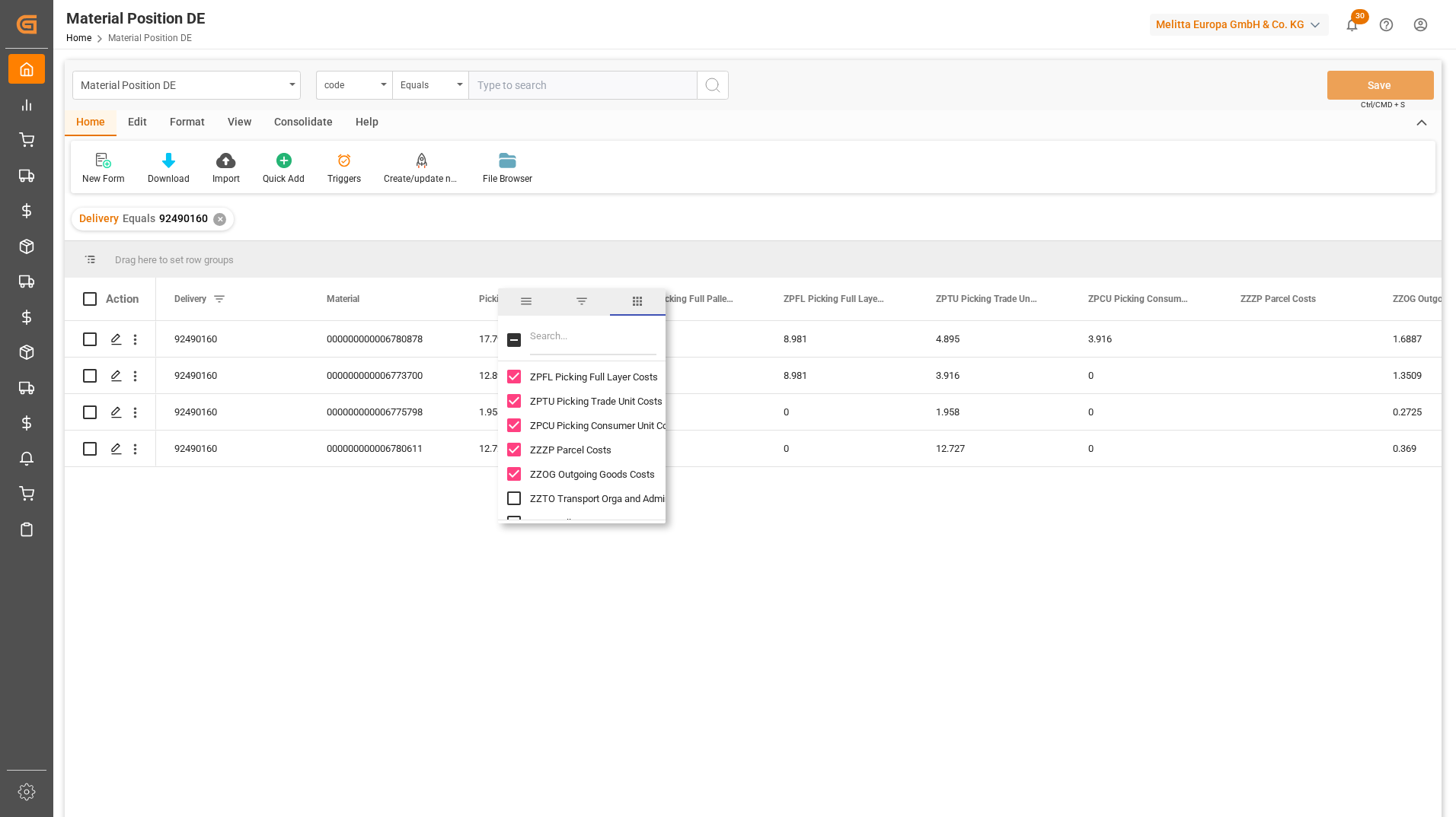
checkbox input "true"
click at [819, 563] on div "92490160 000000000006780878 17.792 0 8.981 4.895 3.916 1.6887 1.3941 92490160 0…" at bounding box center [798, 574] width 1285 height 506
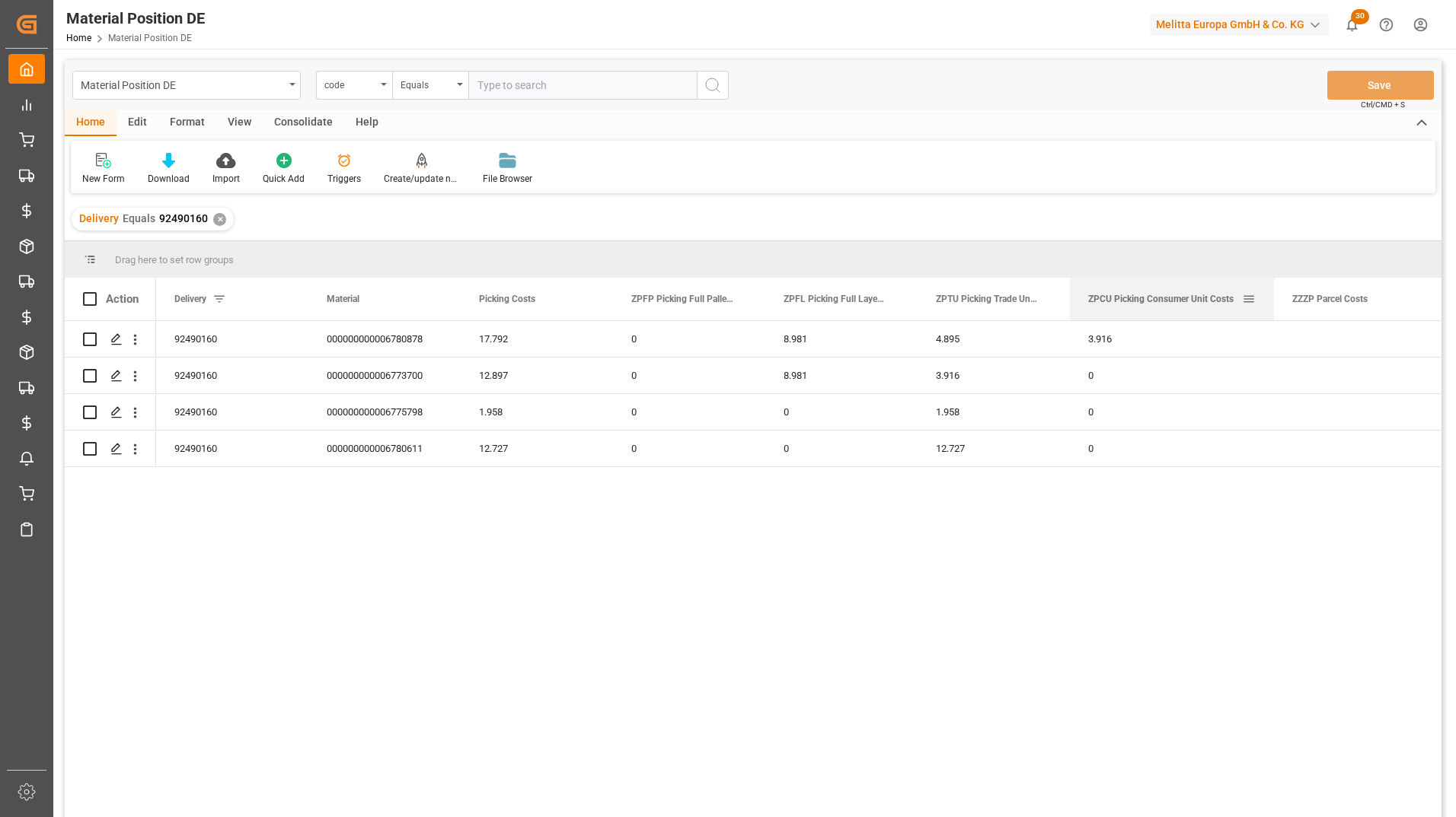
drag, startPoint x: 1221, startPoint y: 293, endPoint x: 1266, endPoint y: 299, distance: 45.4
click at [1271, 300] on div at bounding box center [1274, 299] width 6 height 42
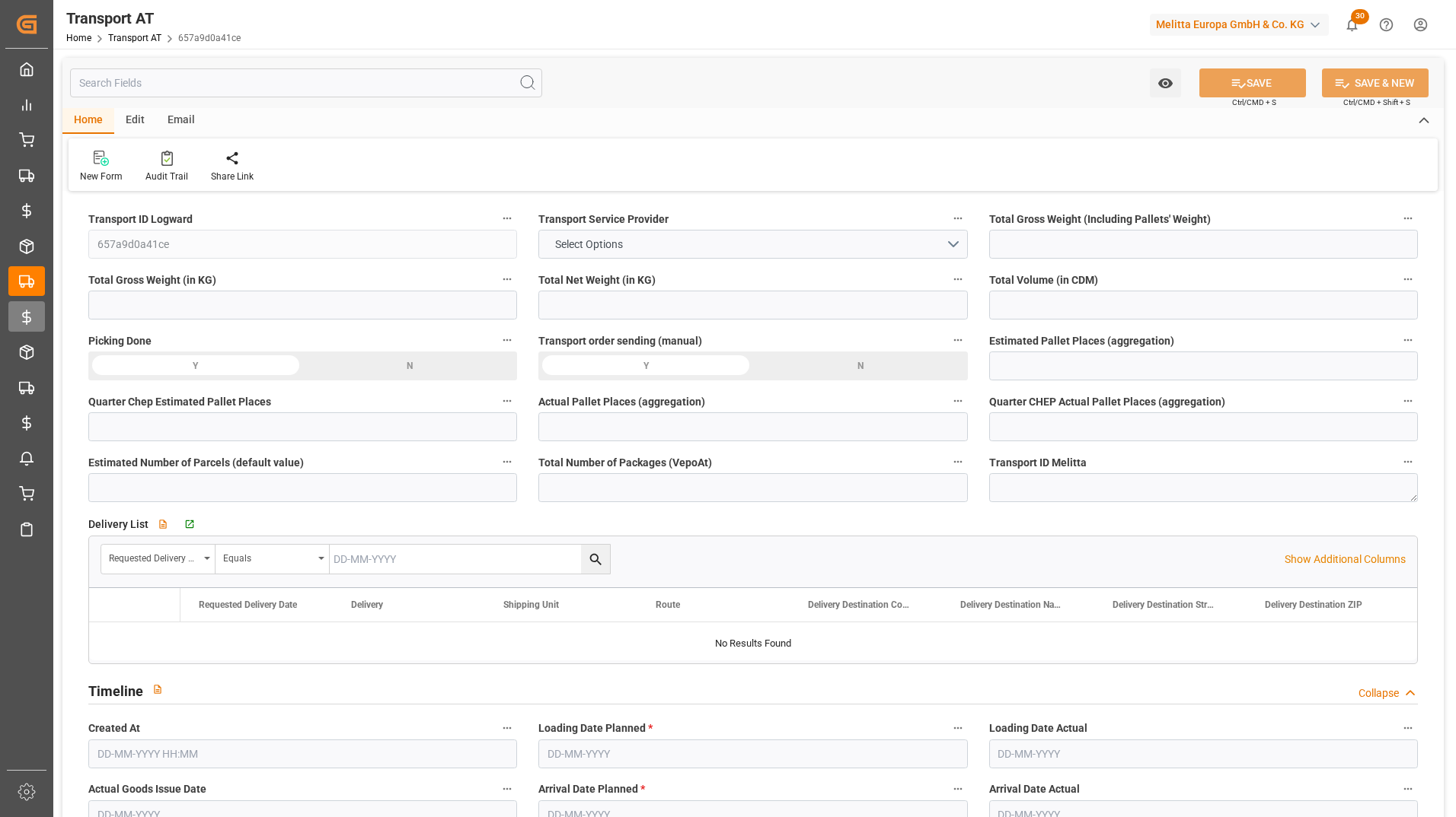
type input "12628.5"
type input "11035.852"
type input "9524.437"
type input "54295.424"
type input "35"
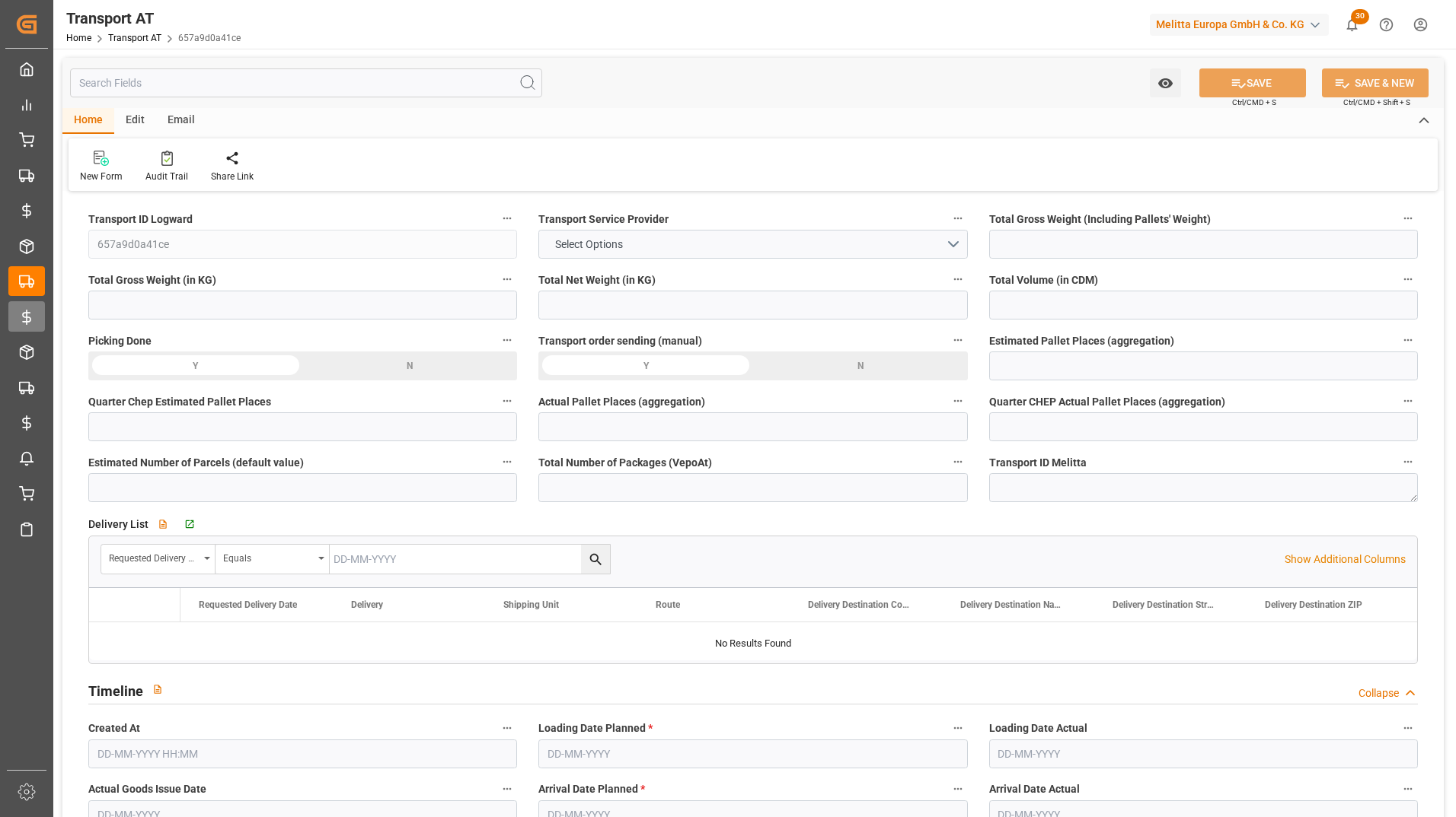
type input "0"
type input "30"
type input "0"
type input "60"
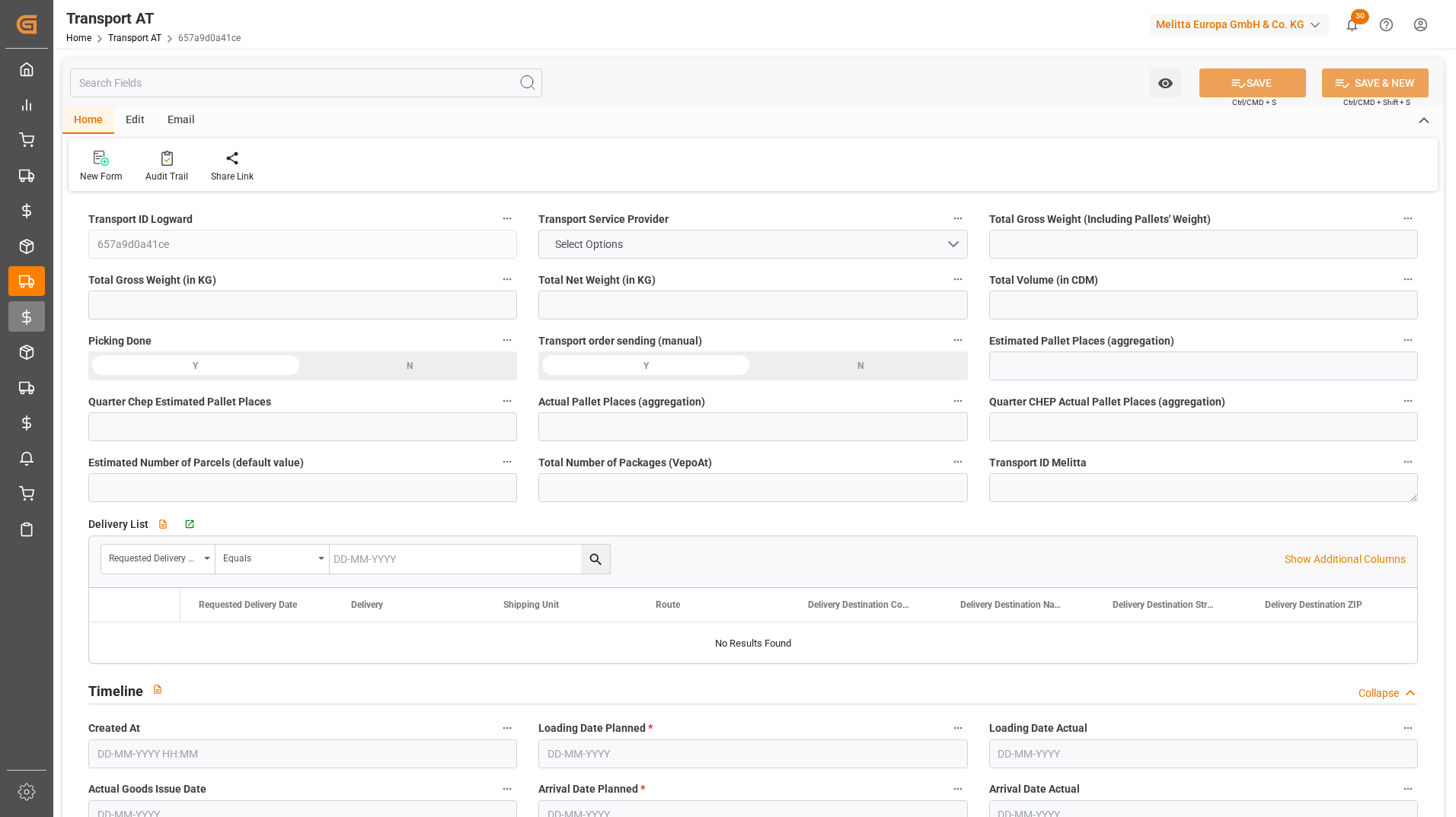
type input "46"
type input "42"
type input "1765"
type input "64"
type input "1"
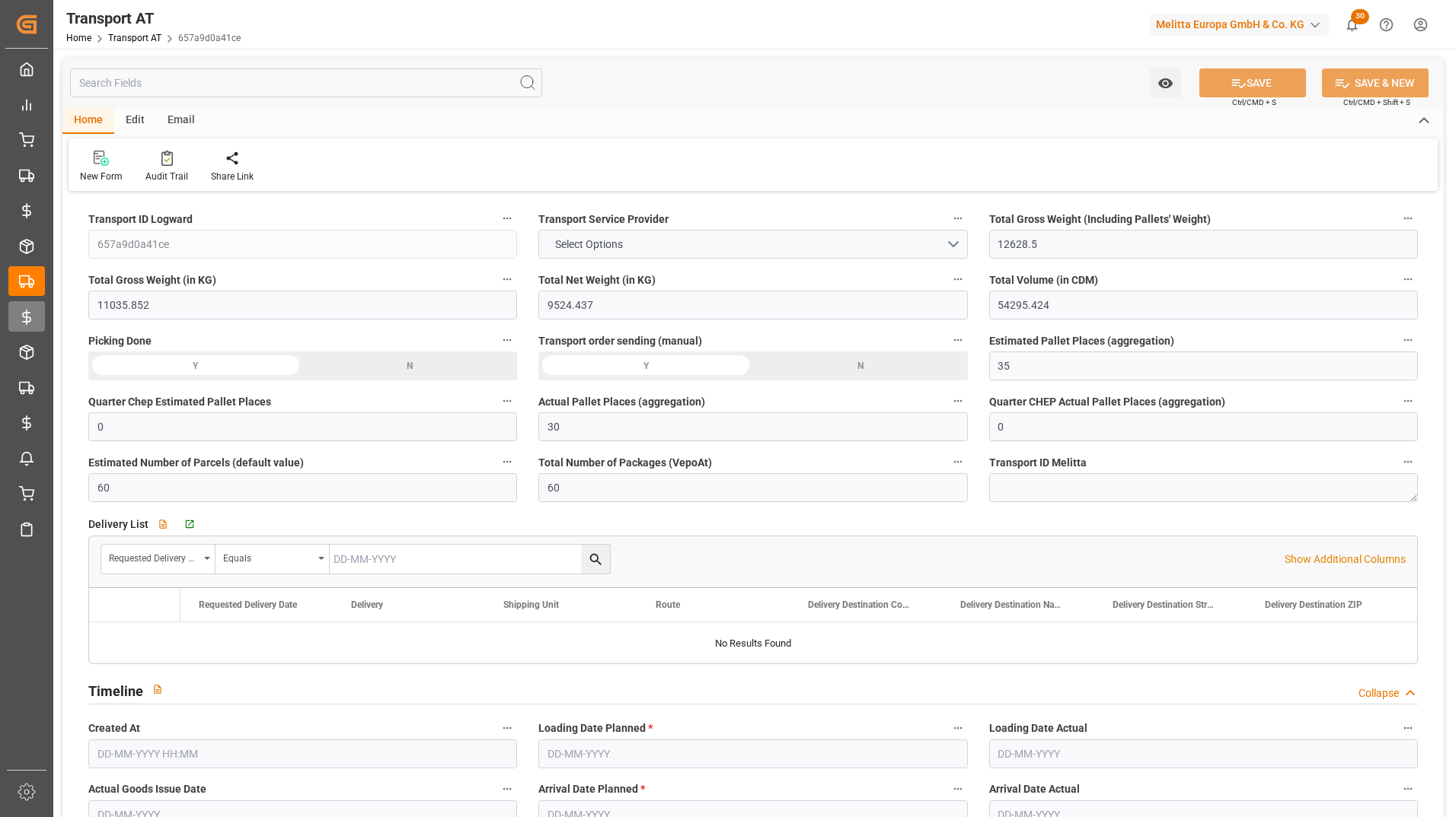
type input "23-07-2025 04:50"
type input "28-07-2025"
type input "31-07-2025"
type input "29-07-2025"
